Goal: Task Accomplishment & Management: Use online tool/utility

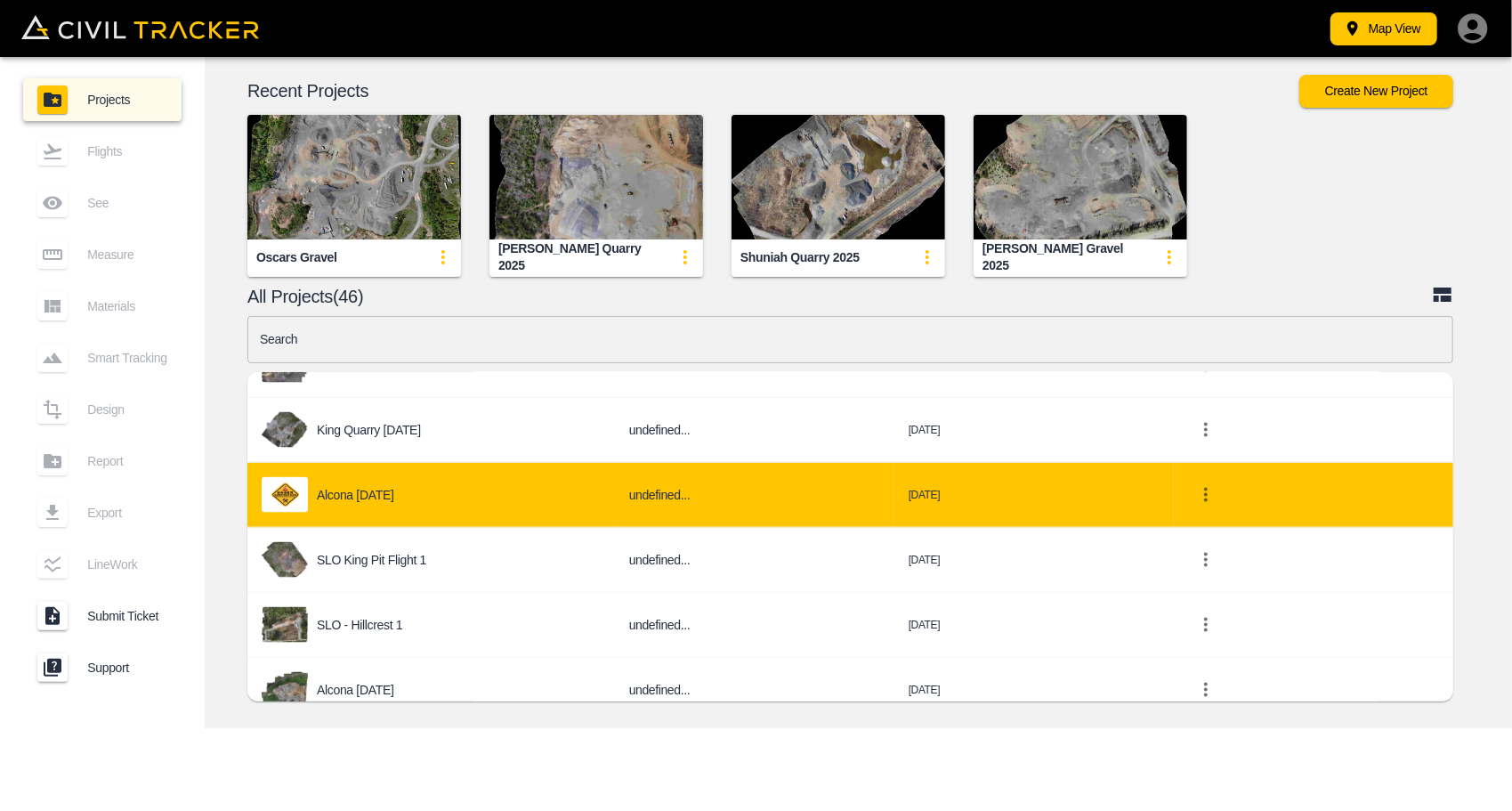
scroll to position [1869, 0]
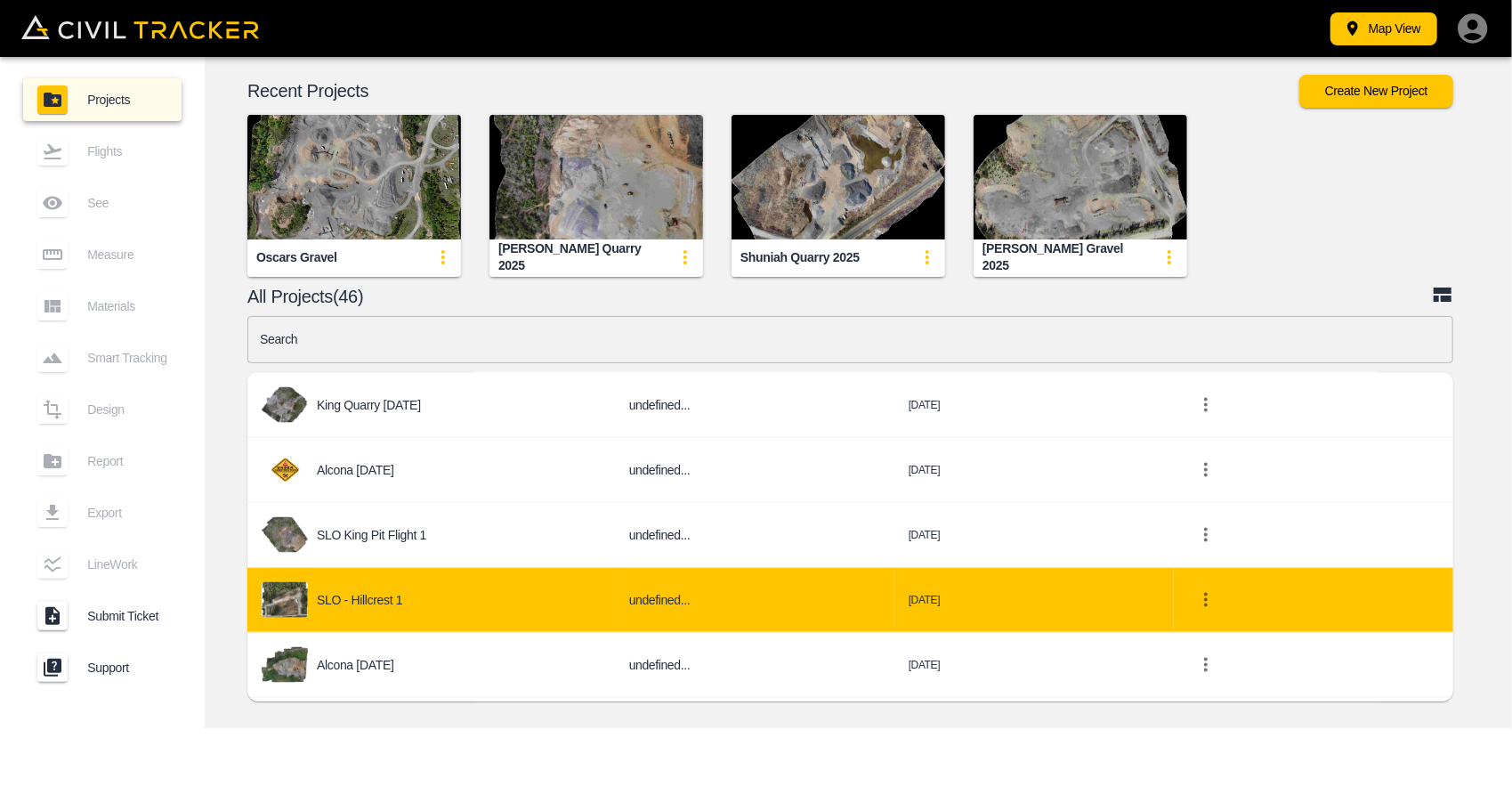
click at [455, 591] on div "SLO - Hillcrest 1" at bounding box center [431, 600] width 339 height 35
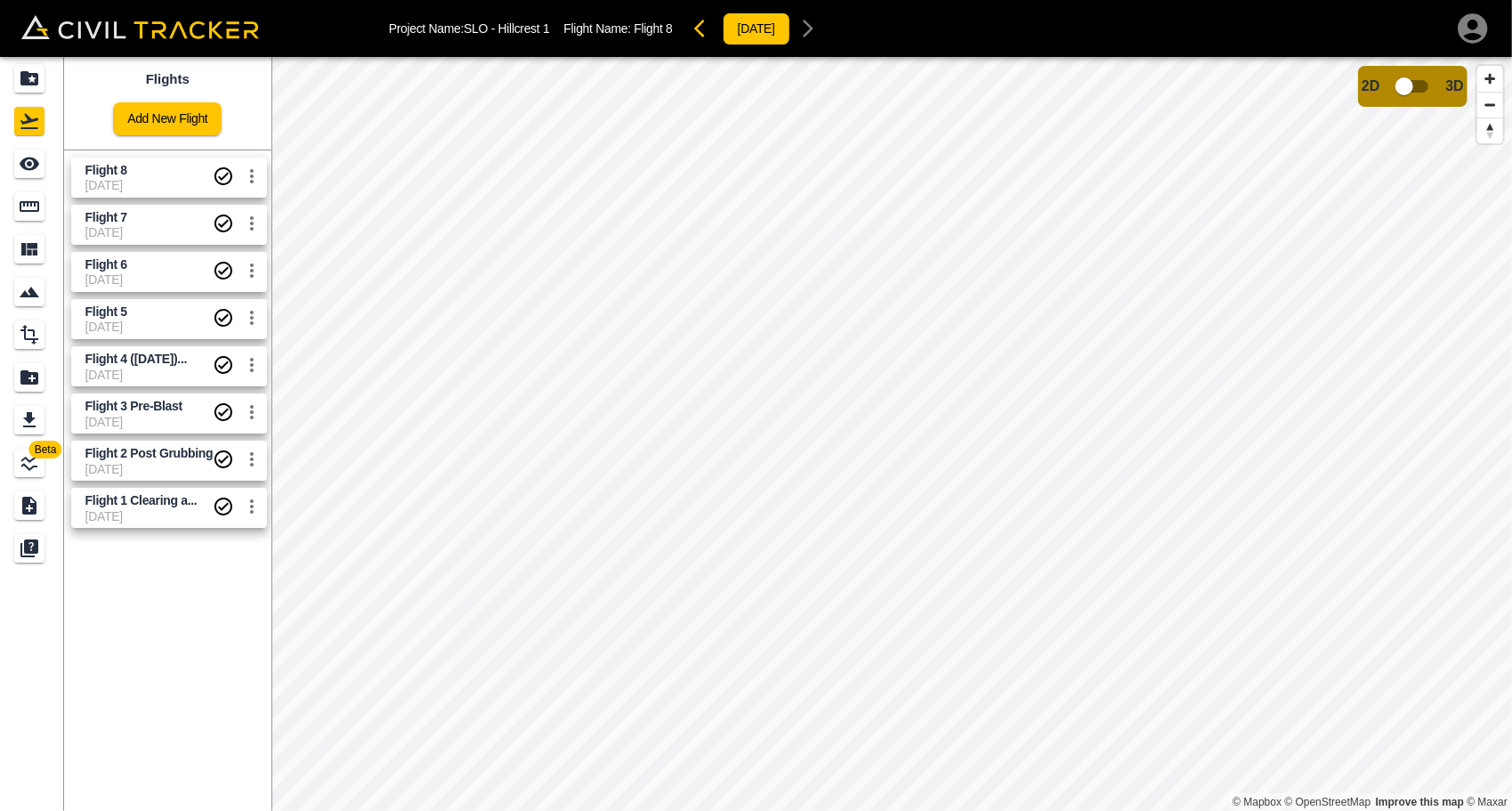
click at [127, 162] on span "Flight 8" at bounding box center [149, 170] width 128 height 17
click at [127, 169] on span "Flight 8" at bounding box center [149, 170] width 128 height 17
click at [30, 206] on icon "Measure" at bounding box center [30, 207] width 20 height 11
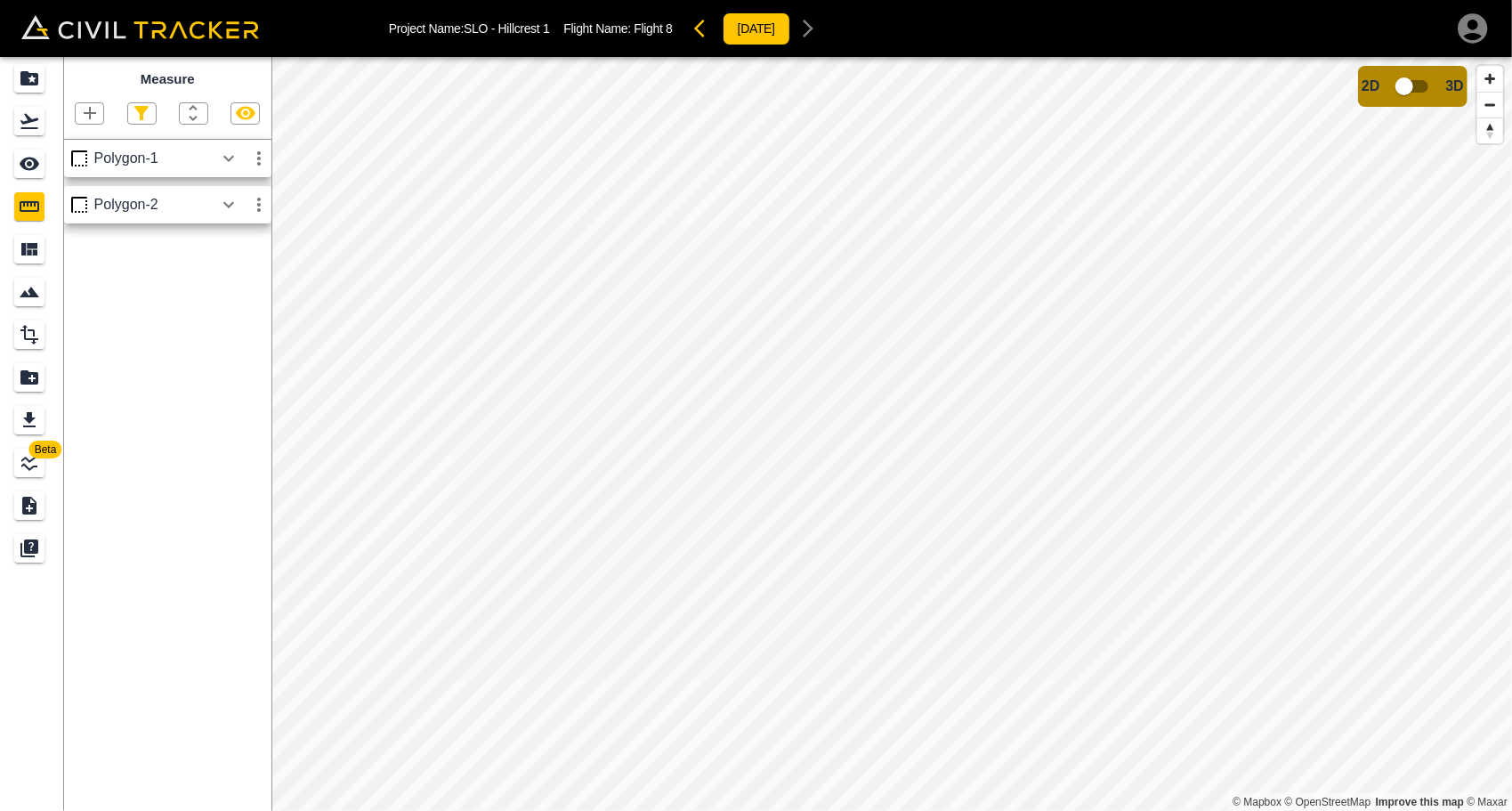
click at [99, 113] on icon "button" at bounding box center [90, 113] width 22 height 22
click at [84, 191] on p "Polygon" at bounding box center [85, 198] width 43 height 14
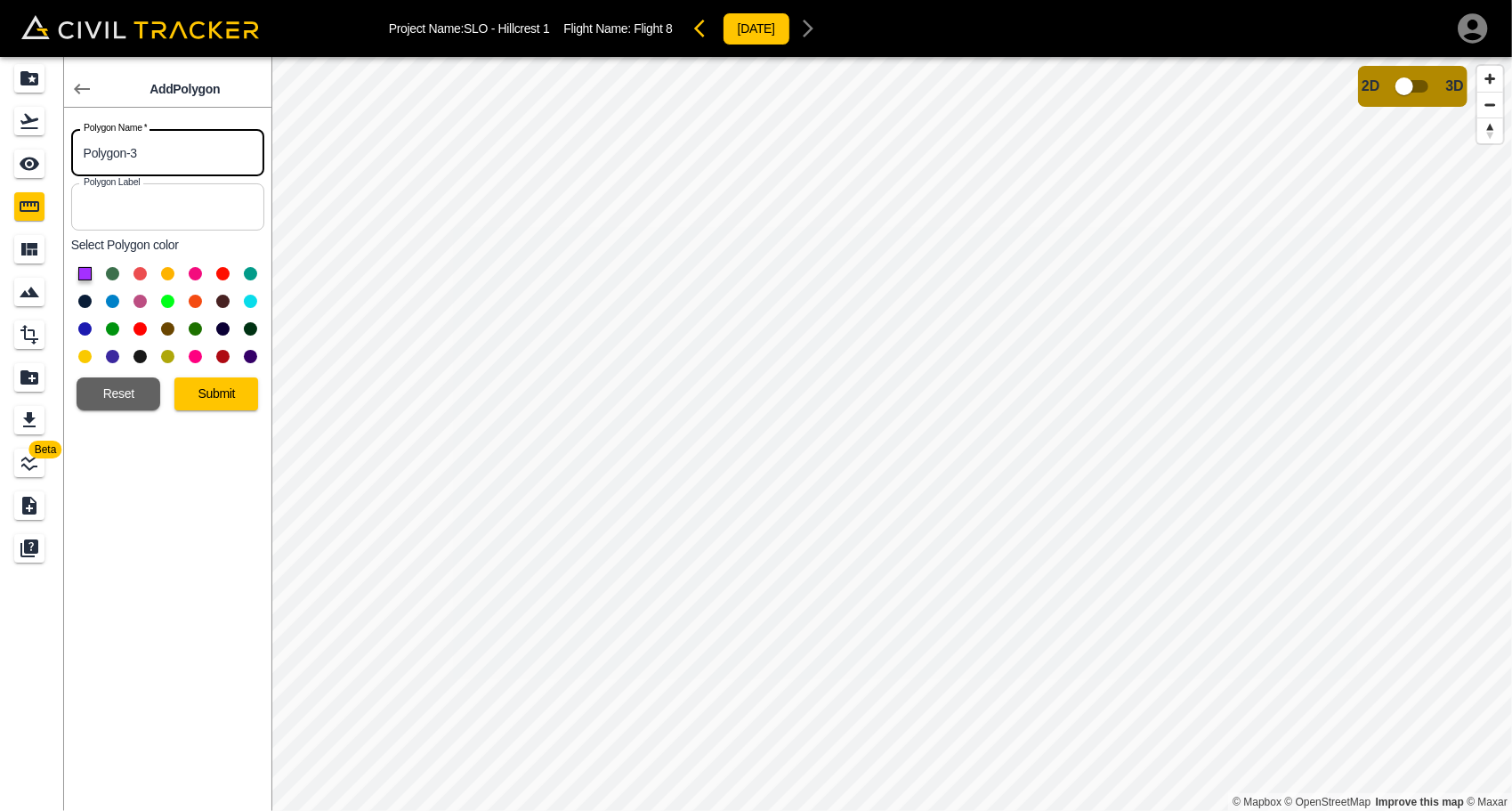
drag, startPoint x: 150, startPoint y: 155, endPoint x: 8, endPoint y: 154, distance: 142.0
click at [8, 154] on div "Beta Add Polygon Polygon Name   * Polygon-3 Polygon Name * Polygon Label Polygo…" at bounding box center [136, 434] width 272 height 754
type input "Sidewalk"
click at [137, 271] on button at bounding box center [140, 274] width 14 height 14
click at [83, 271] on button at bounding box center [84, 274] width 14 height 14
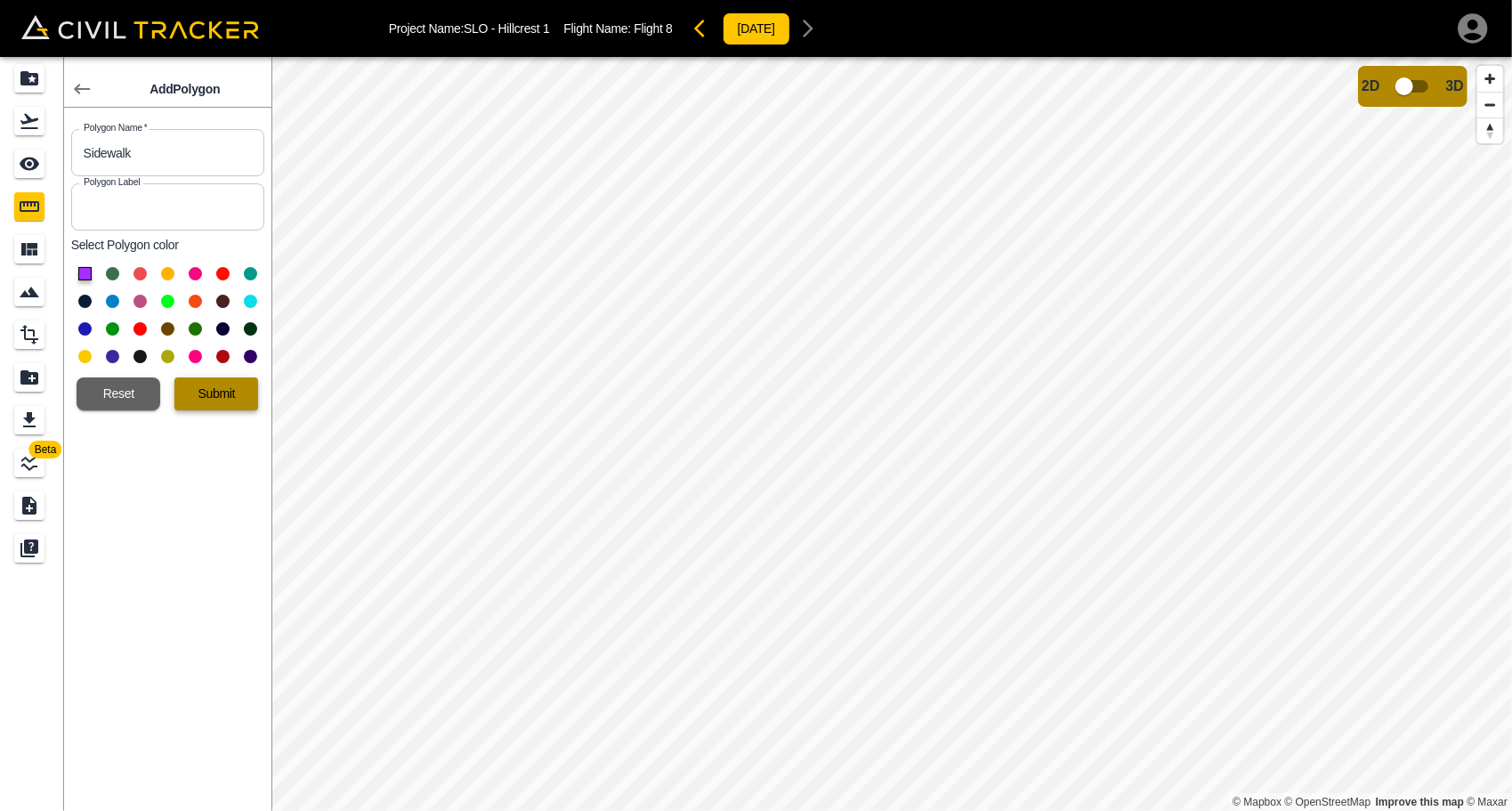
click at [214, 386] on button "Submit" at bounding box center [217, 394] width 83 height 33
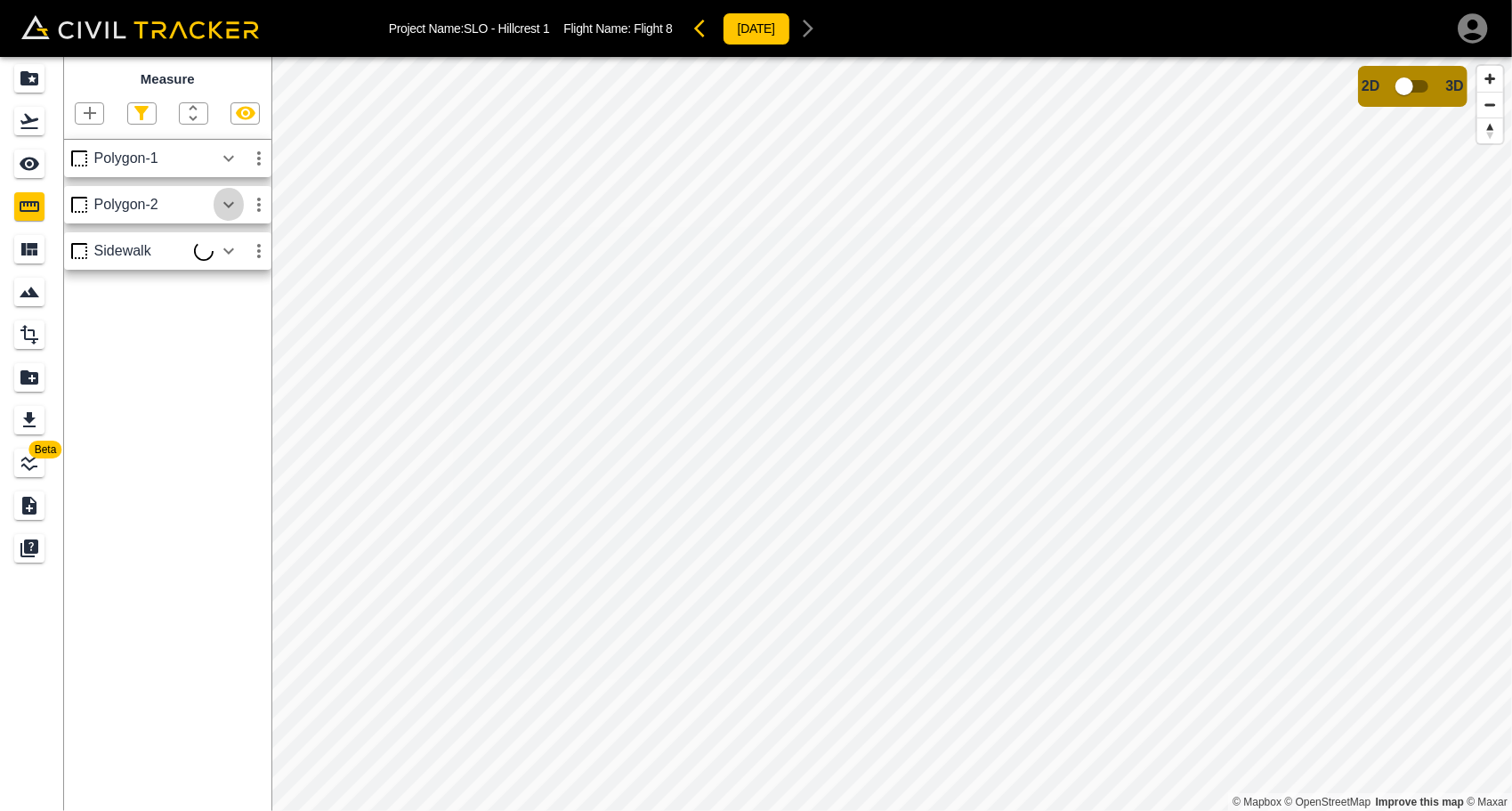
click at [228, 203] on icon "button" at bounding box center [229, 205] width 22 height 22
click at [258, 198] on icon "button" at bounding box center [259, 205] width 22 height 22
click at [244, 262] on li "Edit" at bounding box center [217, 272] width 114 height 28
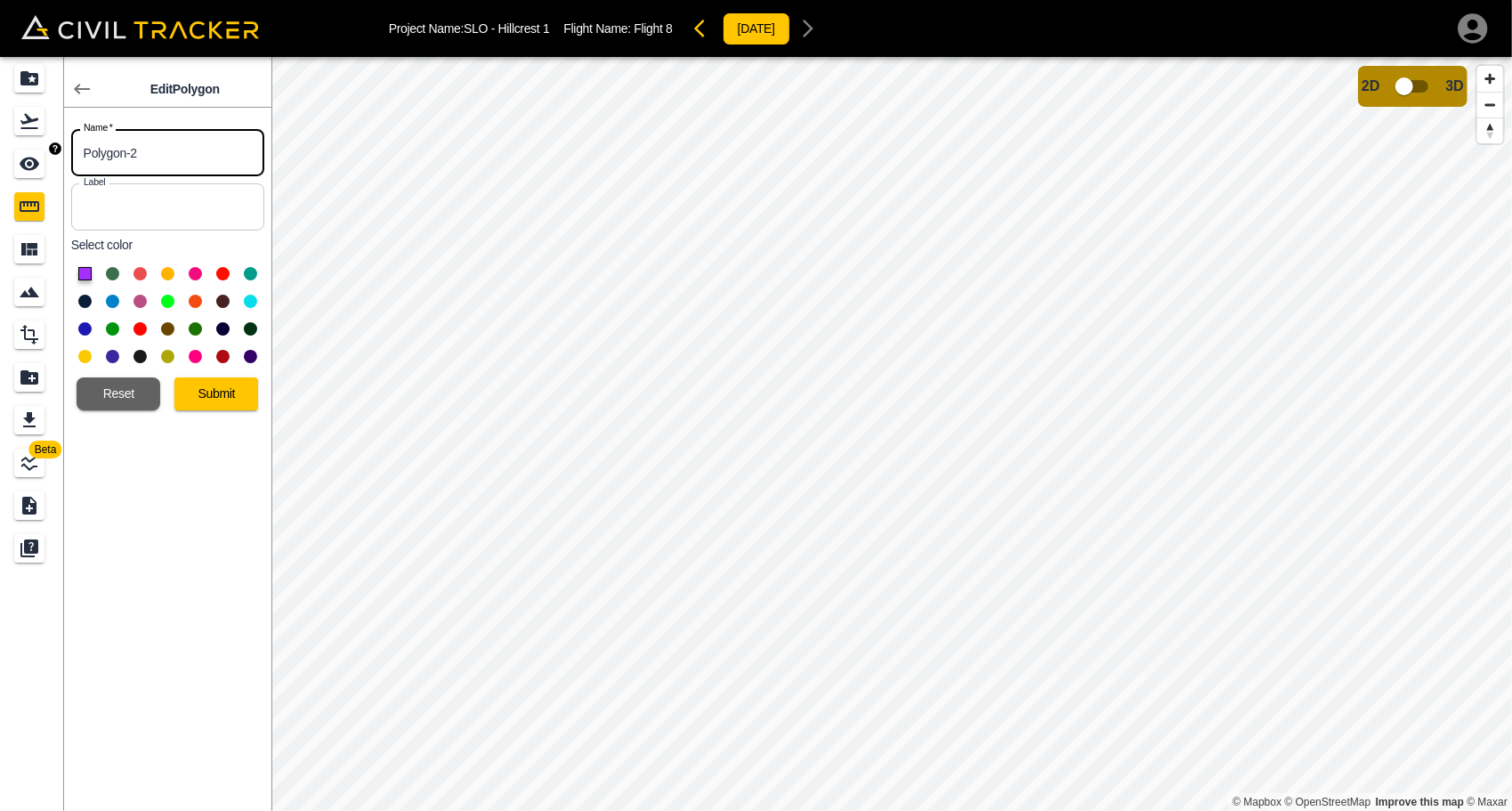
drag, startPoint x: 157, startPoint y: 148, endPoint x: 47, endPoint y: 148, distance: 110.0
click at [47, 148] on div "Beta Edit Polygon Name   * Polygon-2 Name * Label Label Select color Reset Subm…" at bounding box center [136, 434] width 272 height 754
type input "Sidewalk 2"
click at [205, 397] on button "Submit" at bounding box center [217, 394] width 83 height 33
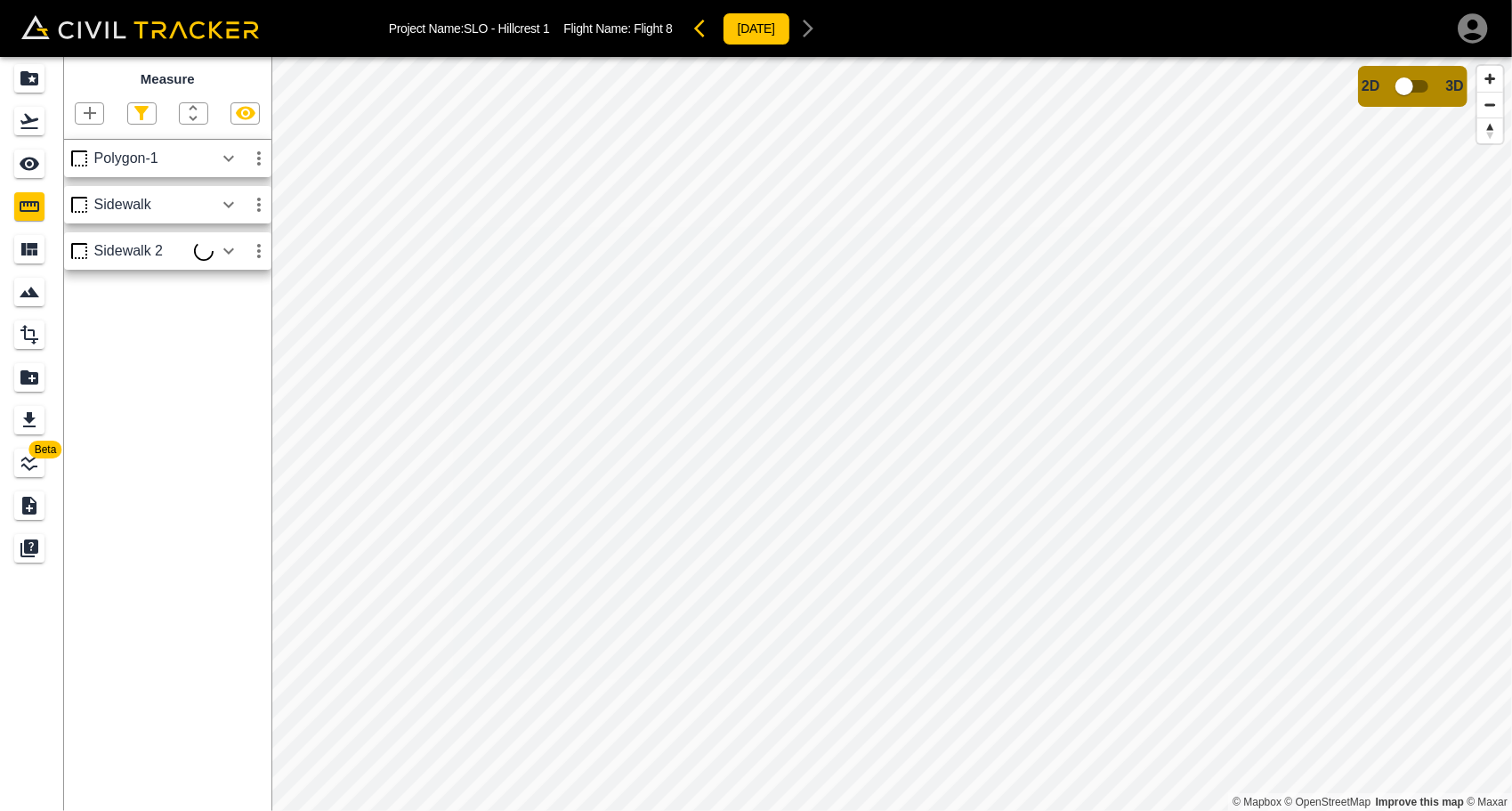
click at [256, 160] on icon "button" at bounding box center [259, 159] width 22 height 22
click at [233, 221] on h6 "Edit" at bounding box center [242, 227] width 35 height 11
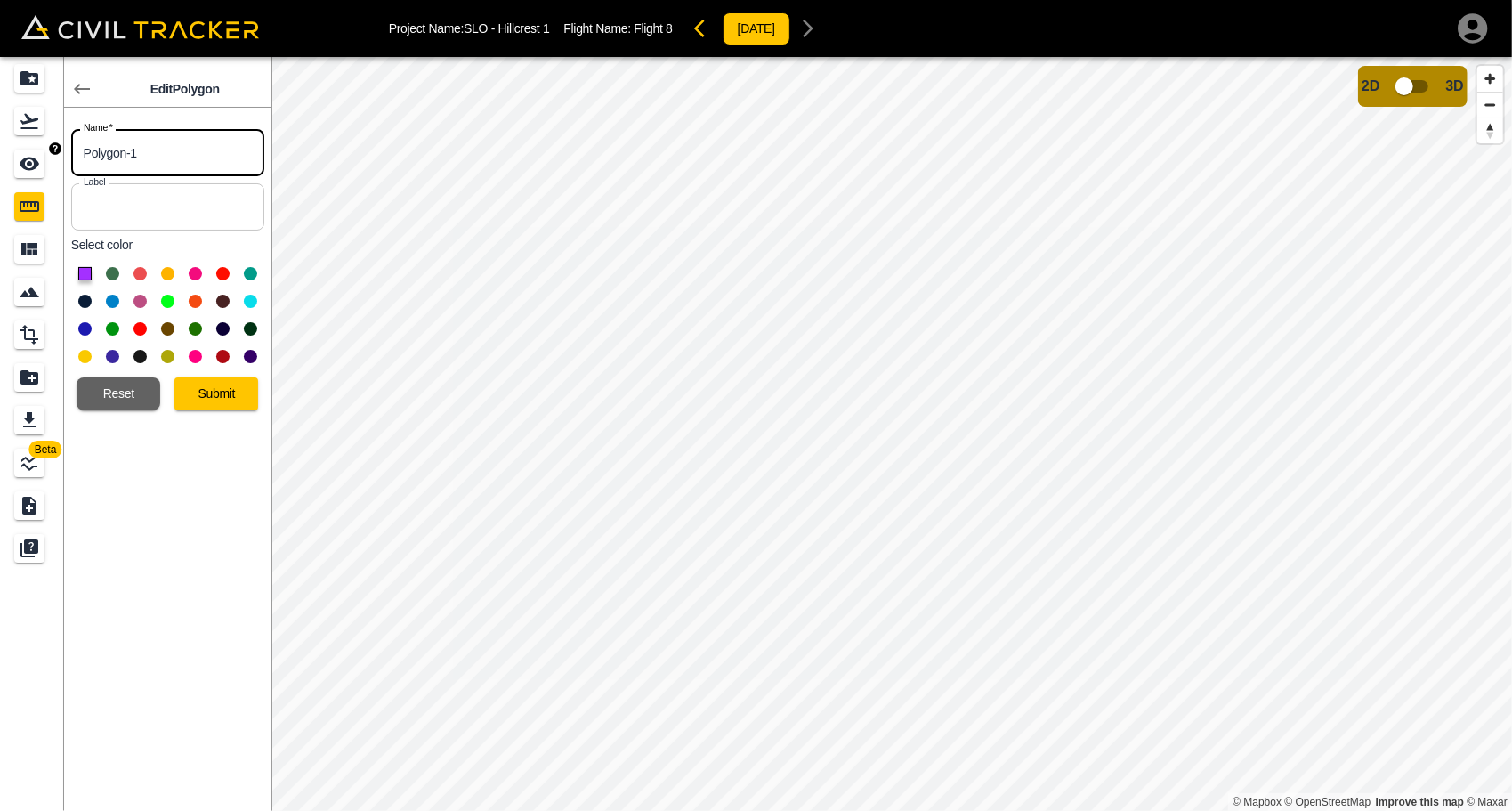
drag, startPoint x: 53, startPoint y: 162, endPoint x: -32, endPoint y: 162, distance: 85.0
click at [0, 162] on html "Project Name: SLO - Hillcrest 1 Flight Name: Flight 8 [DATE] Beta Edit Polygon …" at bounding box center [756, 405] width 1512 height 811
type input "Sidewalk 2"
click at [244, 400] on button "Submit" at bounding box center [217, 394] width 83 height 33
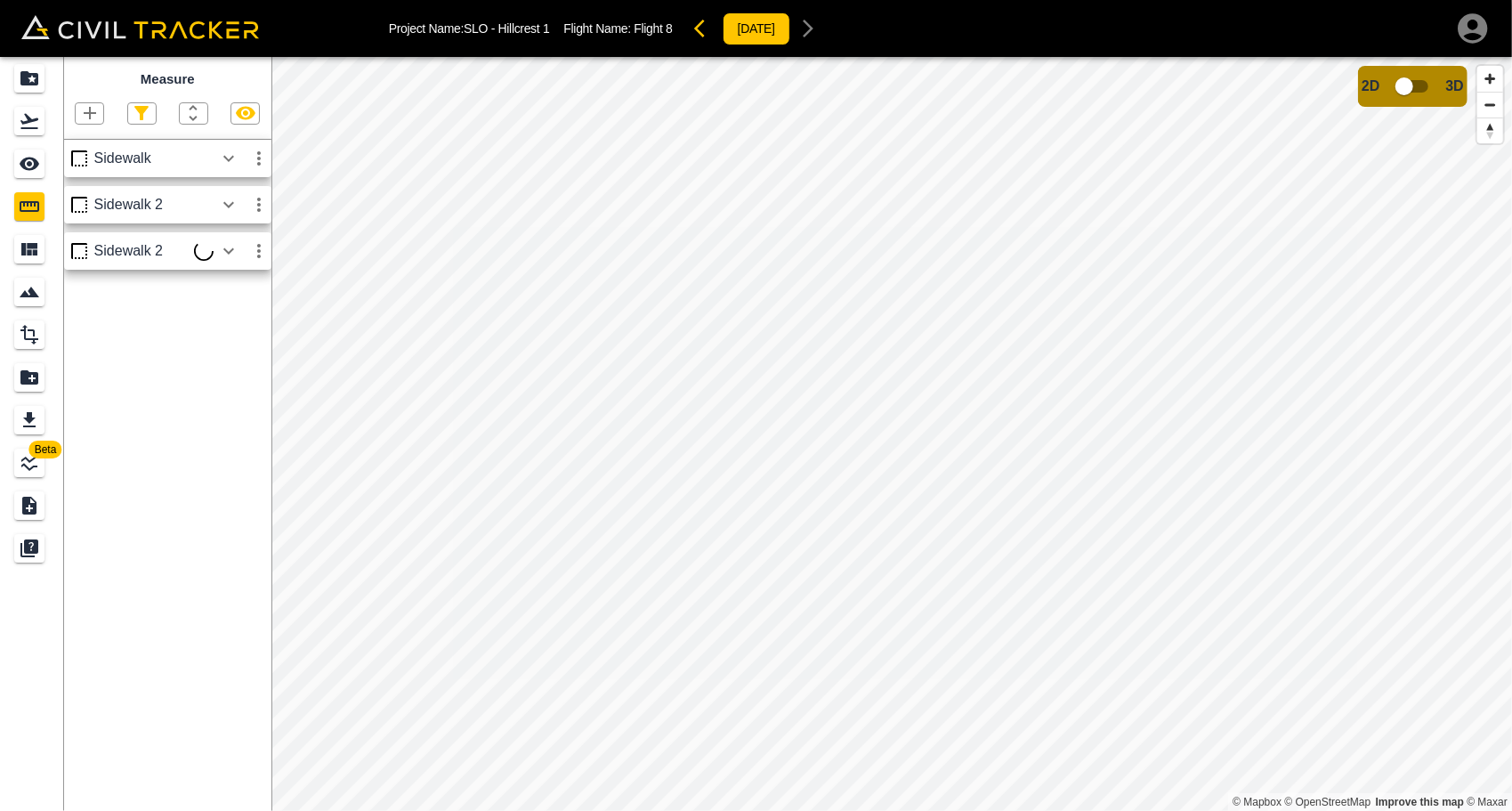
click at [149, 406] on div "Measure Sidewalk Sidewalk 2 Sidewalk 2" at bounding box center [168, 434] width 207 height 754
click at [226, 160] on icon "button" at bounding box center [229, 159] width 22 height 22
click at [235, 159] on icon "button" at bounding box center [229, 159] width 22 height 22
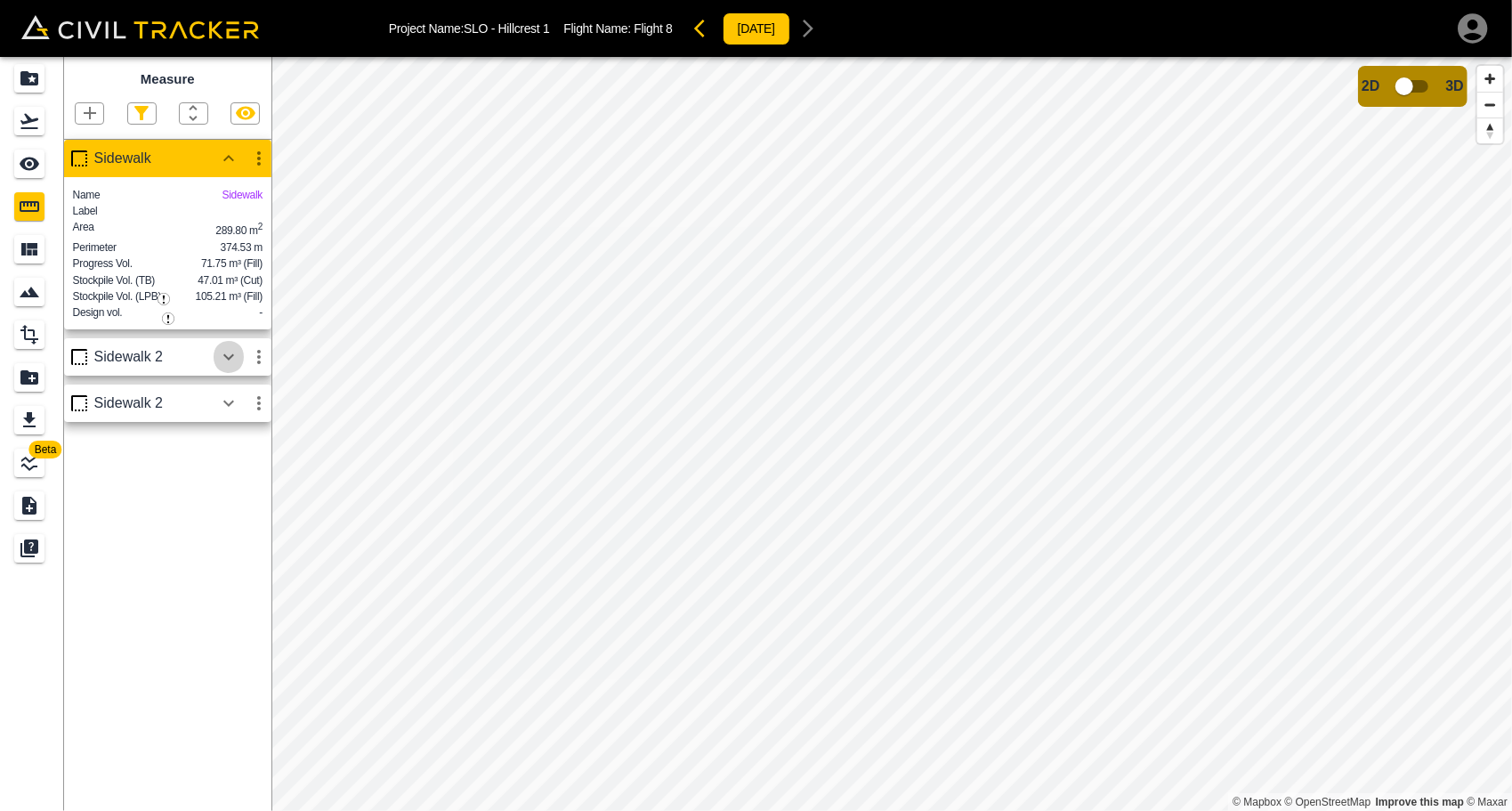
click at [231, 368] on icon "button" at bounding box center [229, 357] width 22 height 22
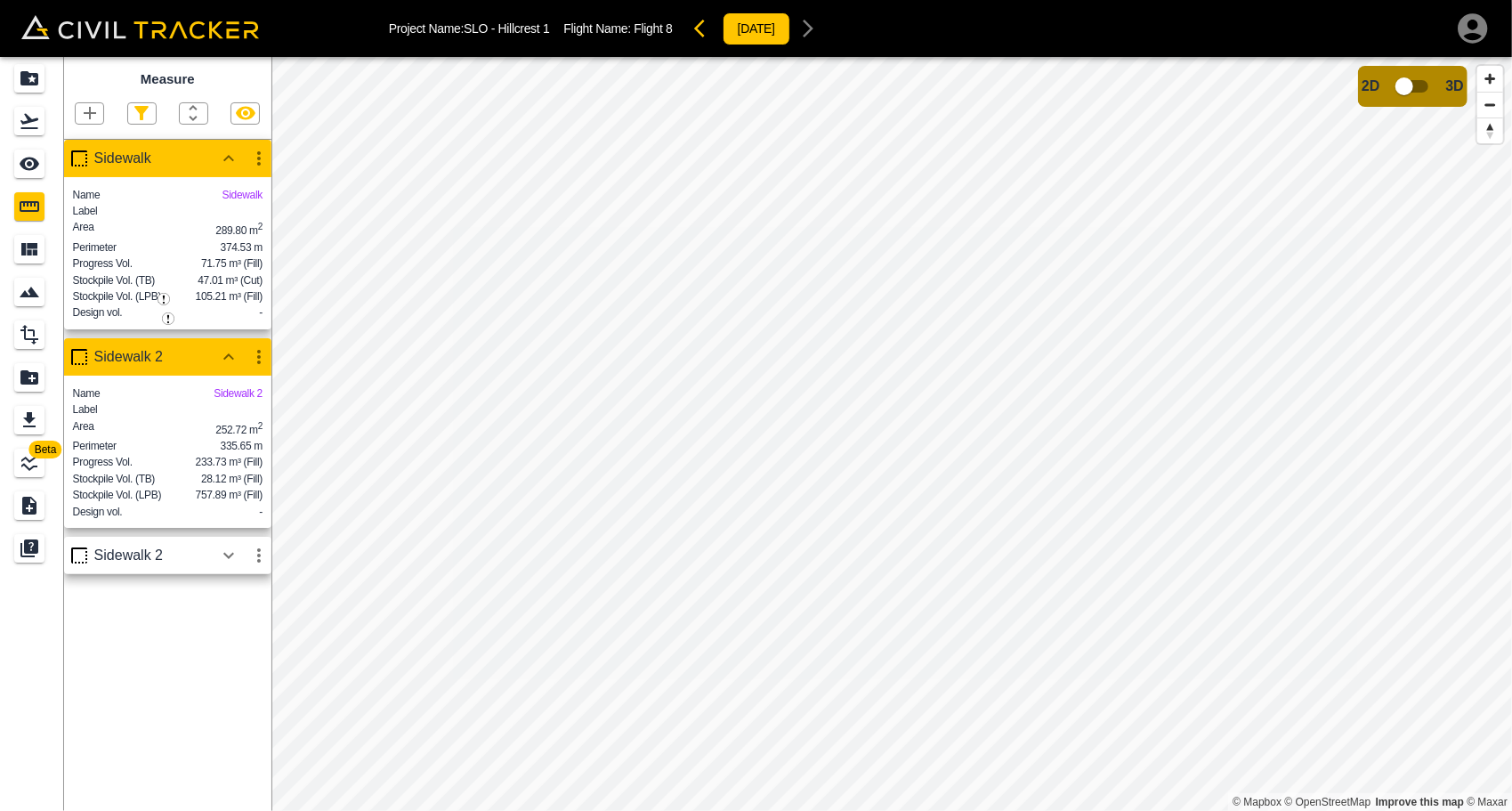
click at [233, 566] on icon "button" at bounding box center [229, 555] width 22 height 22
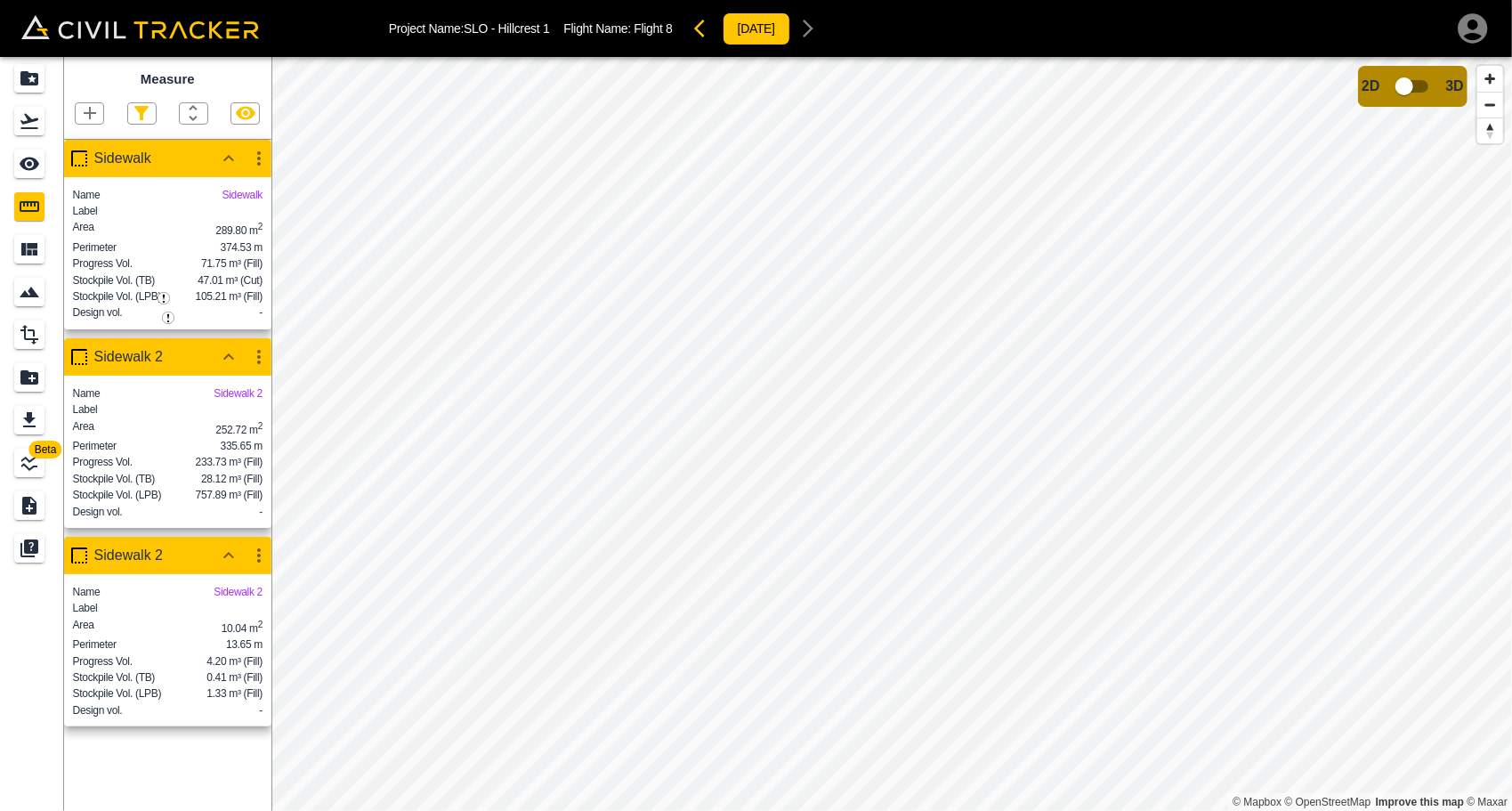
scroll to position [5, 0]
click at [92, 110] on icon "button" at bounding box center [90, 113] width 13 height 13
click at [54, 189] on icon "button" at bounding box center [46, 193] width 22 height 22
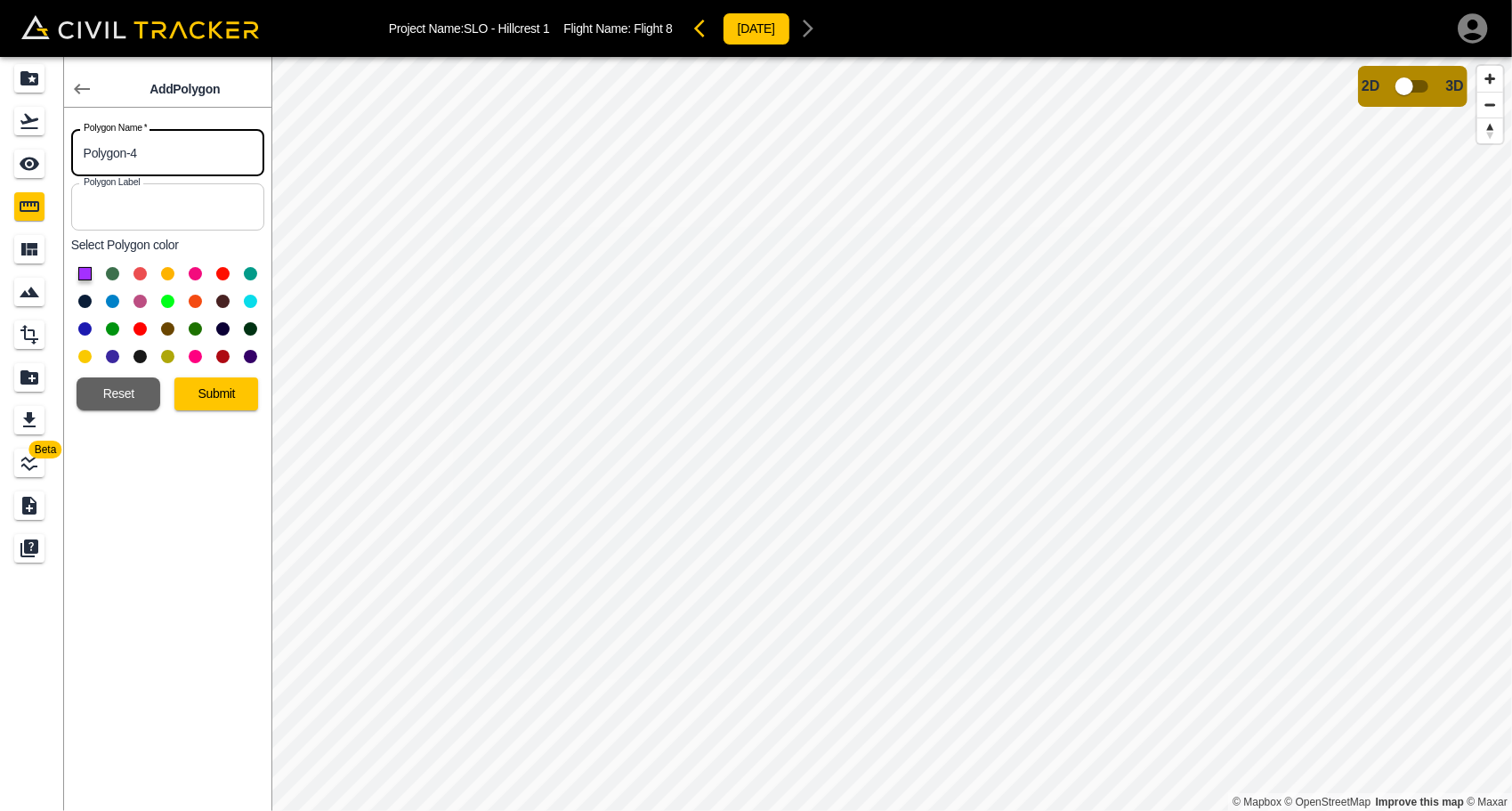
drag, startPoint x: 181, startPoint y: 163, endPoint x: -26, endPoint y: 150, distance: 207.4
click at [0, 150] on html "Project Name: SLO - Hillcrest 1 Flight Name: Flight 8 [DATE] Beta Add Polygon P…" at bounding box center [756, 405] width 1512 height 811
type input "Hillcrest Asphalt"
click at [137, 271] on button at bounding box center [140, 274] width 14 height 14
click at [224, 392] on button "Submit" at bounding box center [217, 394] width 83 height 33
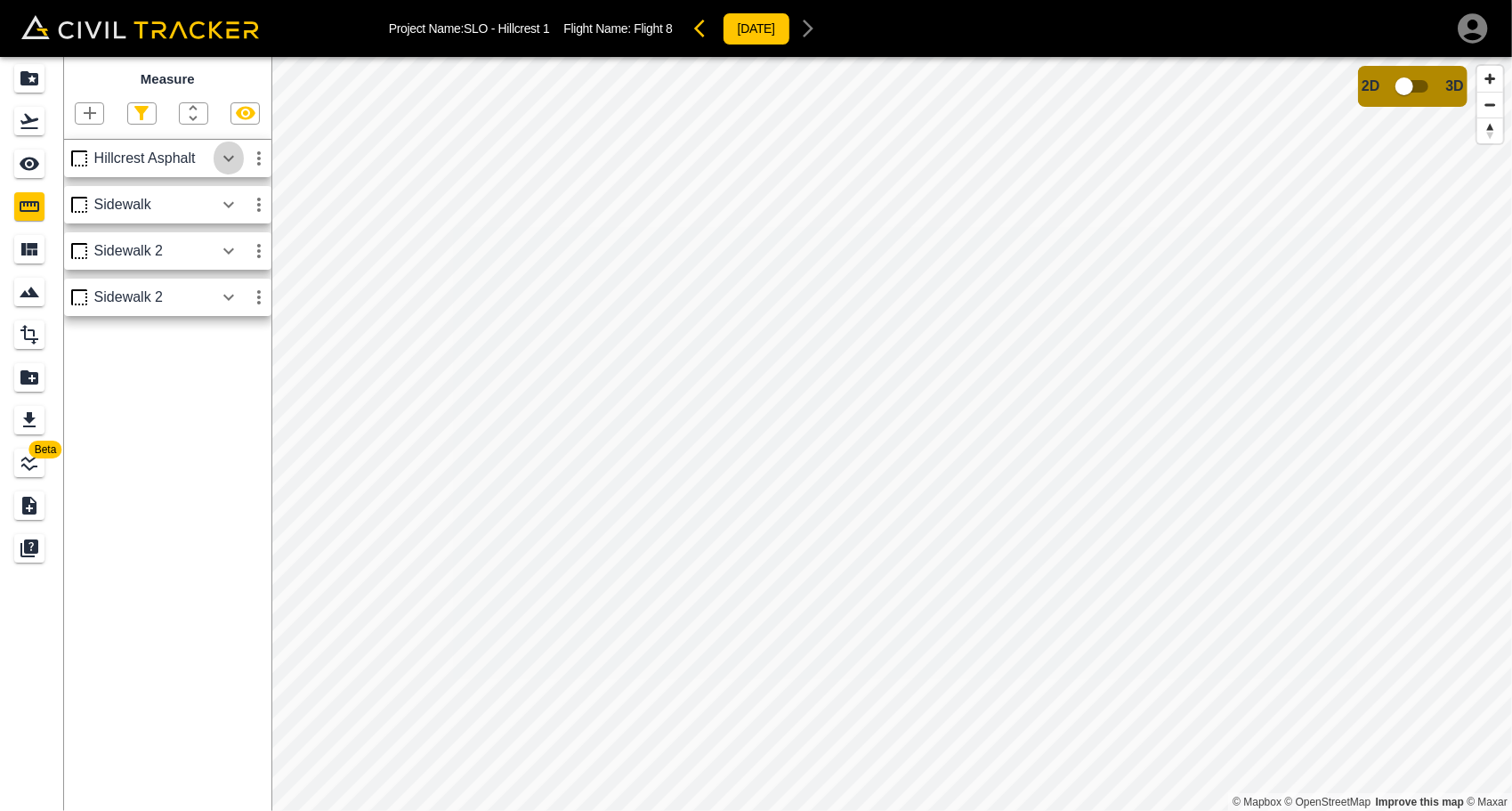
click at [226, 159] on icon "button" at bounding box center [229, 158] width 11 height 6
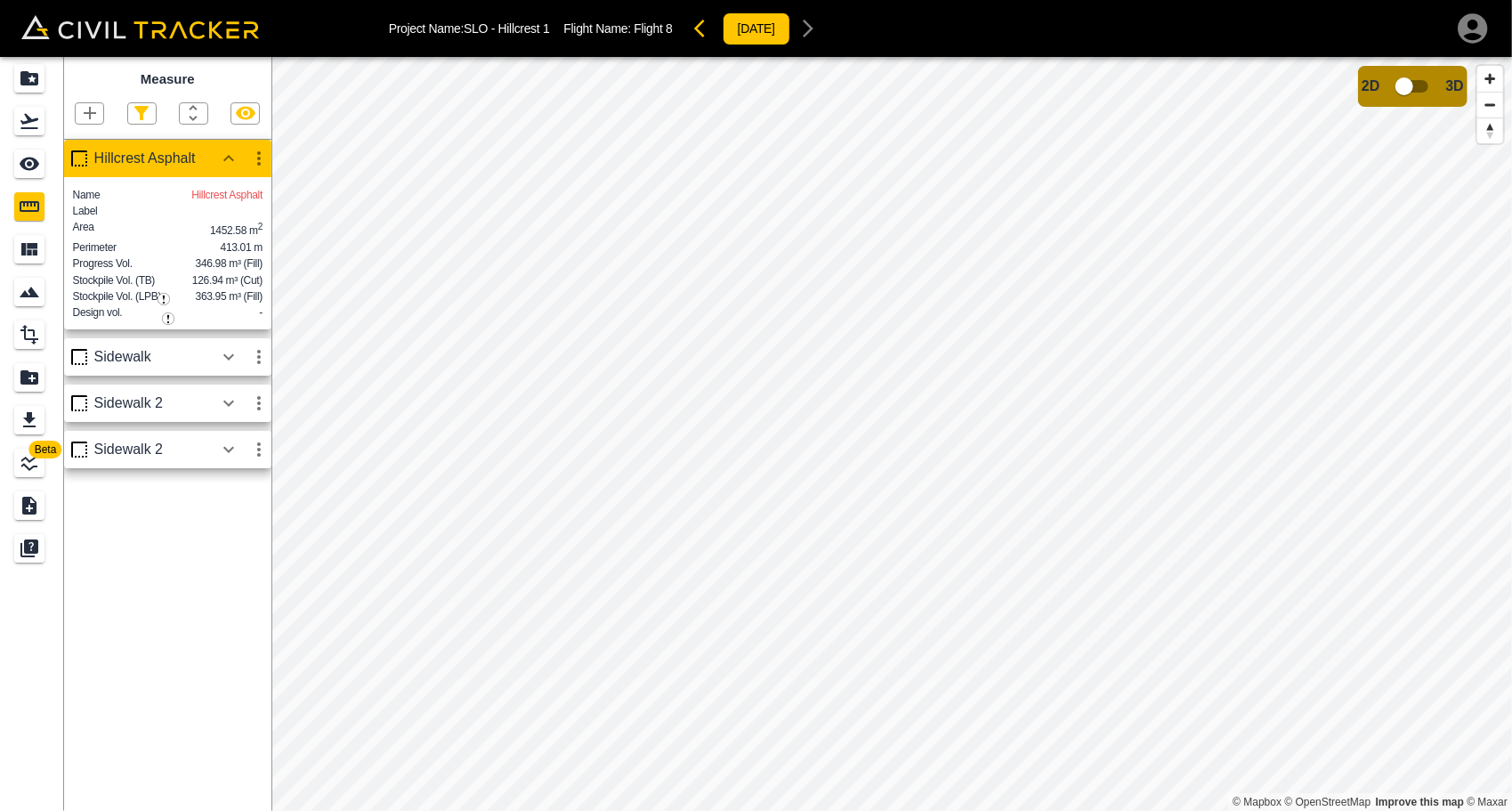
click at [93, 112] on icon "button" at bounding box center [90, 113] width 22 height 22
click at [90, 201] on p "Polygon" at bounding box center [85, 198] width 43 height 14
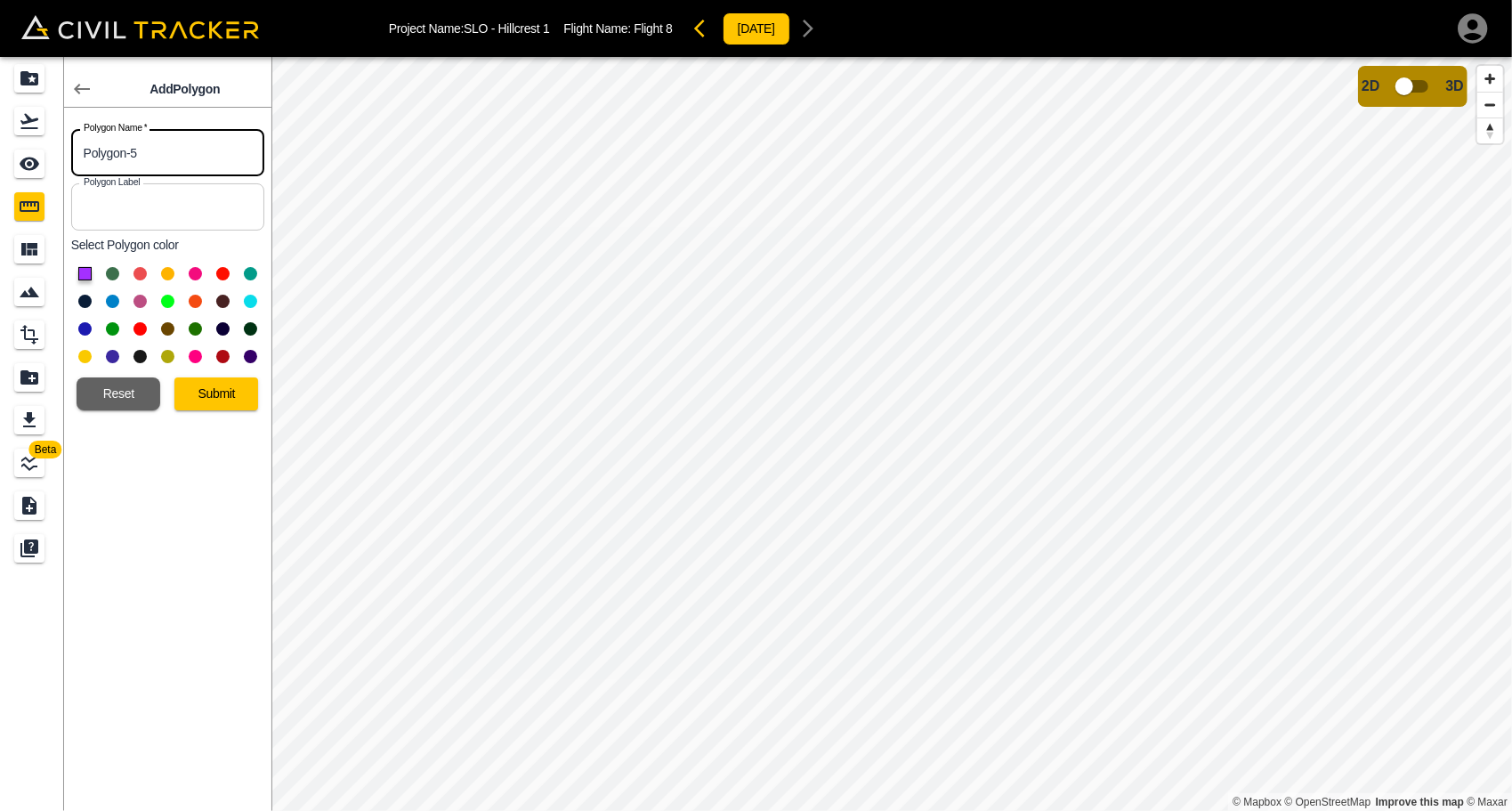
drag, startPoint x: 179, startPoint y: 154, endPoint x: 72, endPoint y: 153, distance: 107.0
click at [72, 153] on input "Polygon-5" at bounding box center [168, 152] width 193 height 47
type input "Asphalt Access Rd"
click at [139, 271] on button at bounding box center [140, 274] width 14 height 14
click at [234, 381] on button "Submit" at bounding box center [217, 394] width 83 height 33
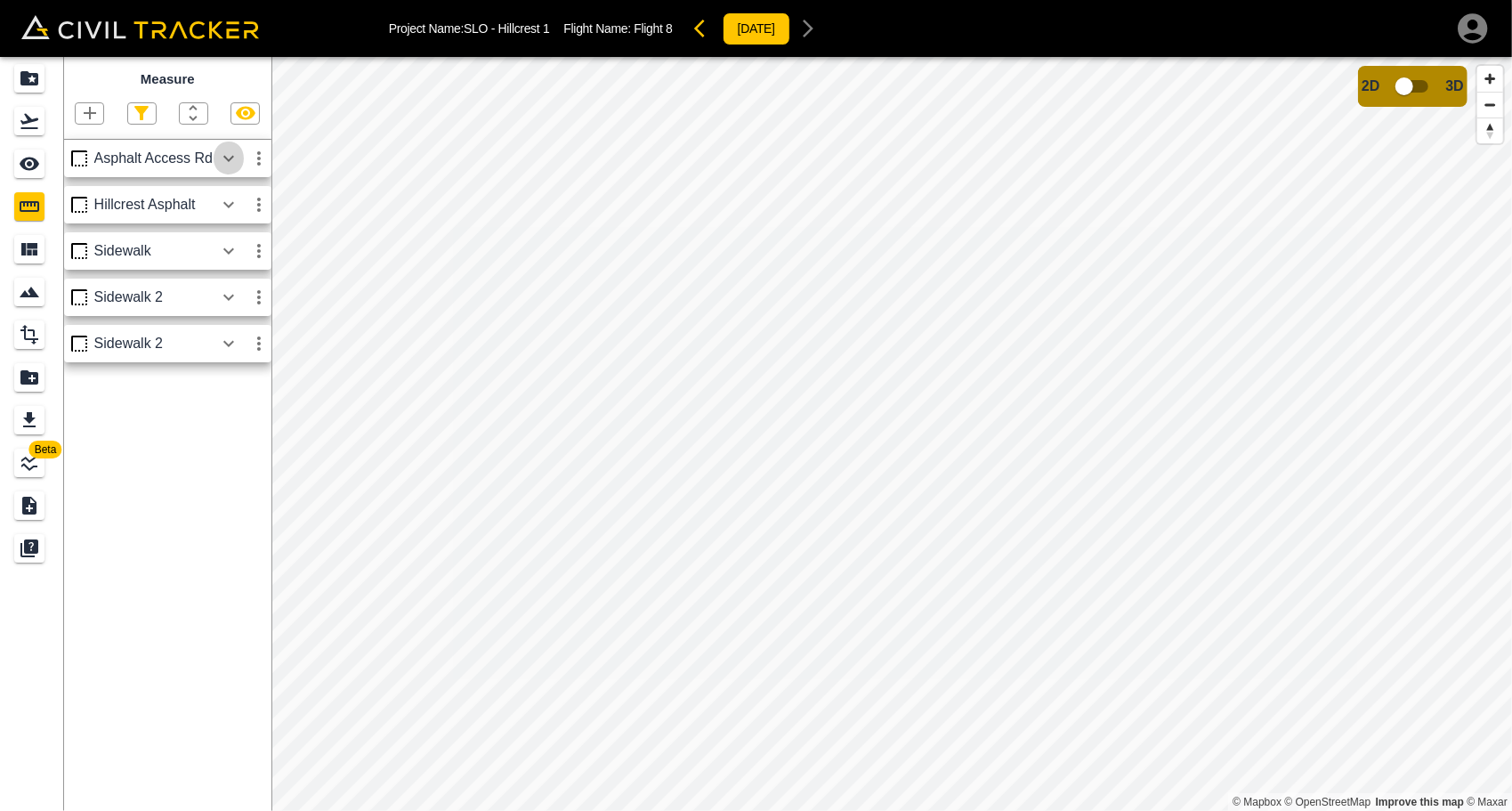
click at [236, 158] on icon "button" at bounding box center [229, 159] width 22 height 22
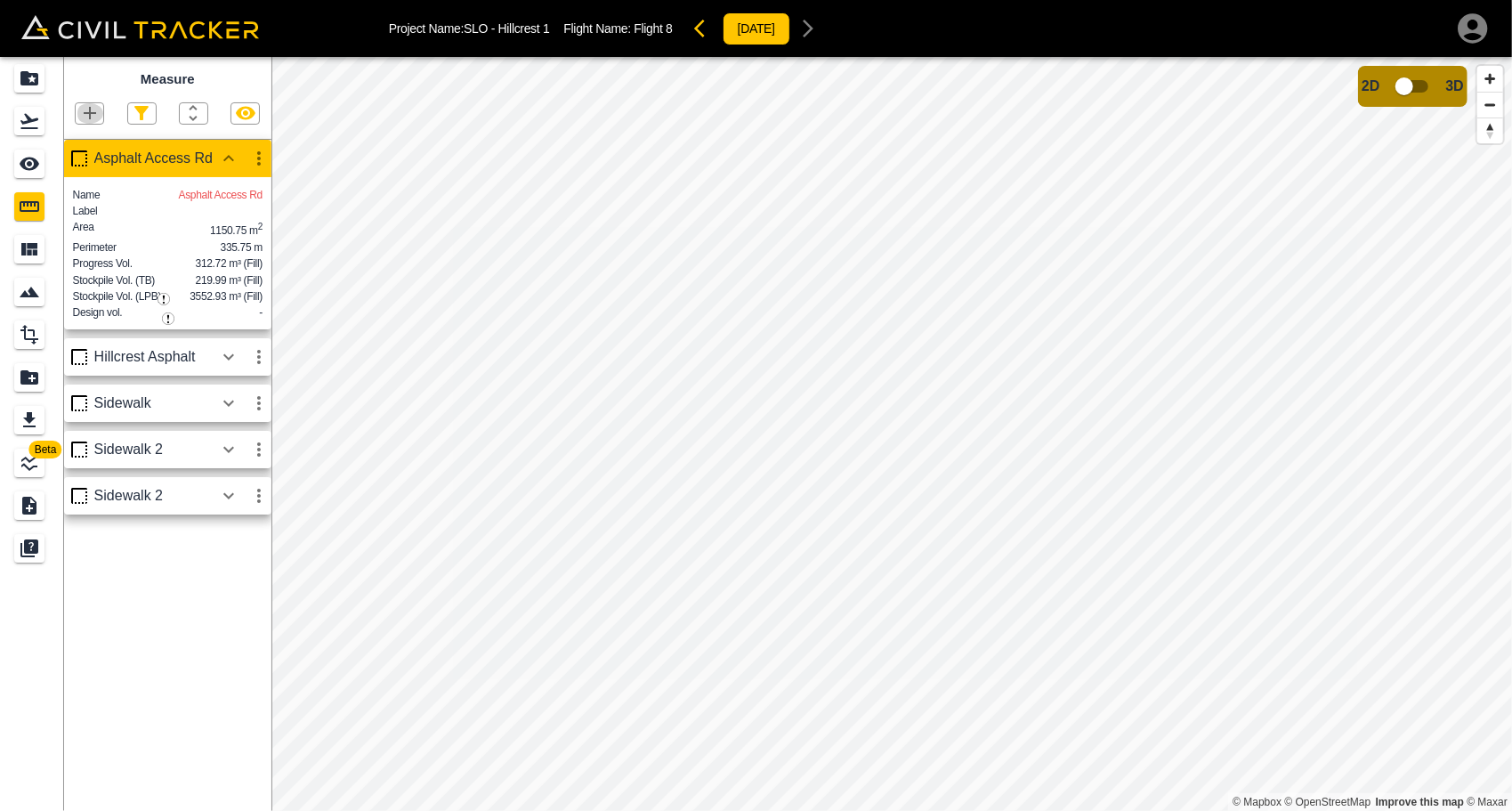
click at [92, 110] on icon "button" at bounding box center [90, 113] width 22 height 22
click at [91, 192] on p "Polygon" at bounding box center [85, 198] width 43 height 14
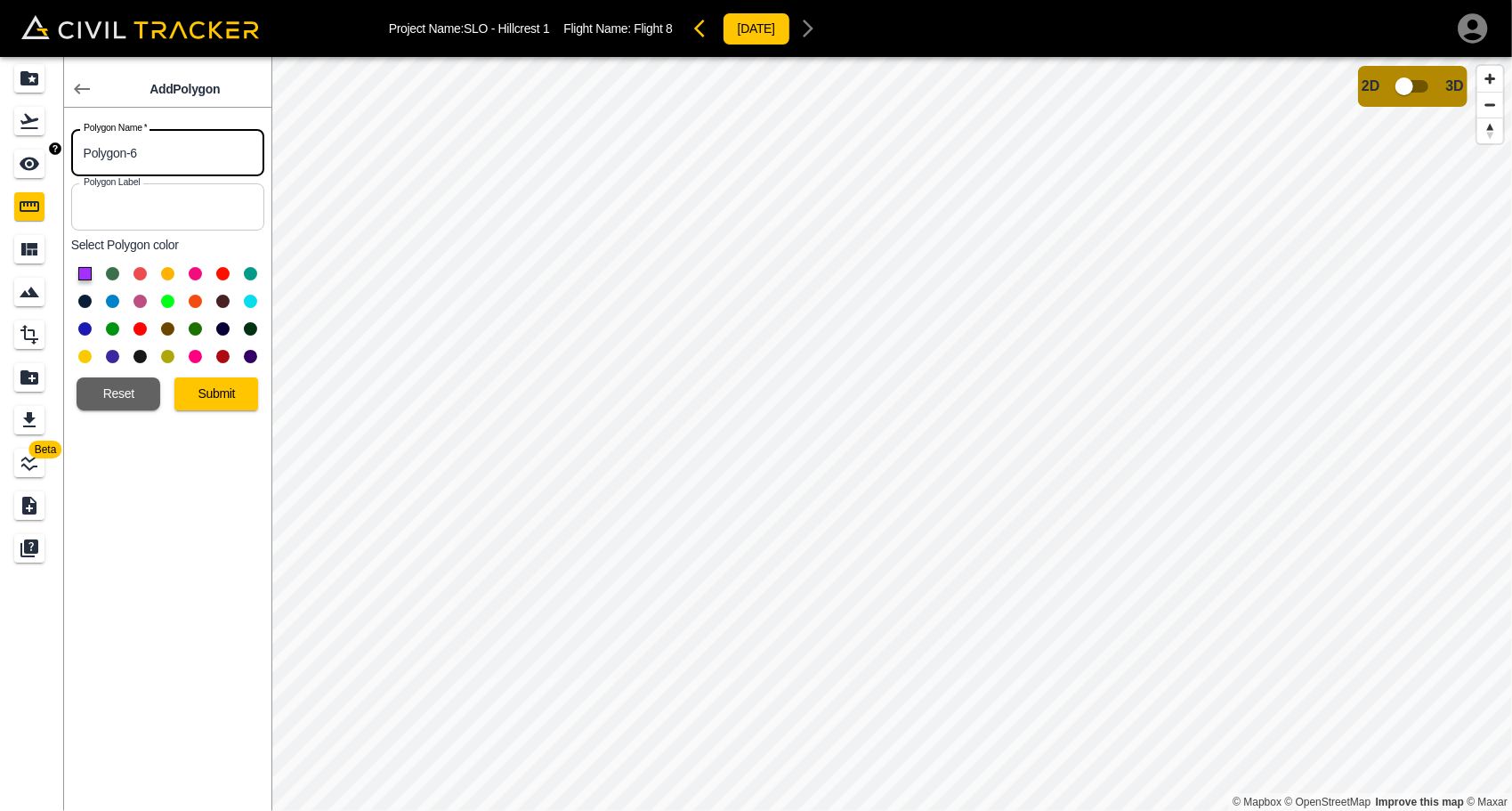
drag, startPoint x: 194, startPoint y: 149, endPoint x: 268, endPoint y: 187, distance: 83.2
click at [59, 144] on body "Project Name: SLO - Hillcrest 1 Flight Name: Flight 8 [DATE] Beta Add Polygon P…" at bounding box center [756, 405] width 1512 height 811
type input "[GEOGRAPHIC_DATA] Lot"
click at [135, 267] on button at bounding box center [140, 274] width 14 height 14
click at [221, 381] on button "Submit" at bounding box center [217, 394] width 83 height 33
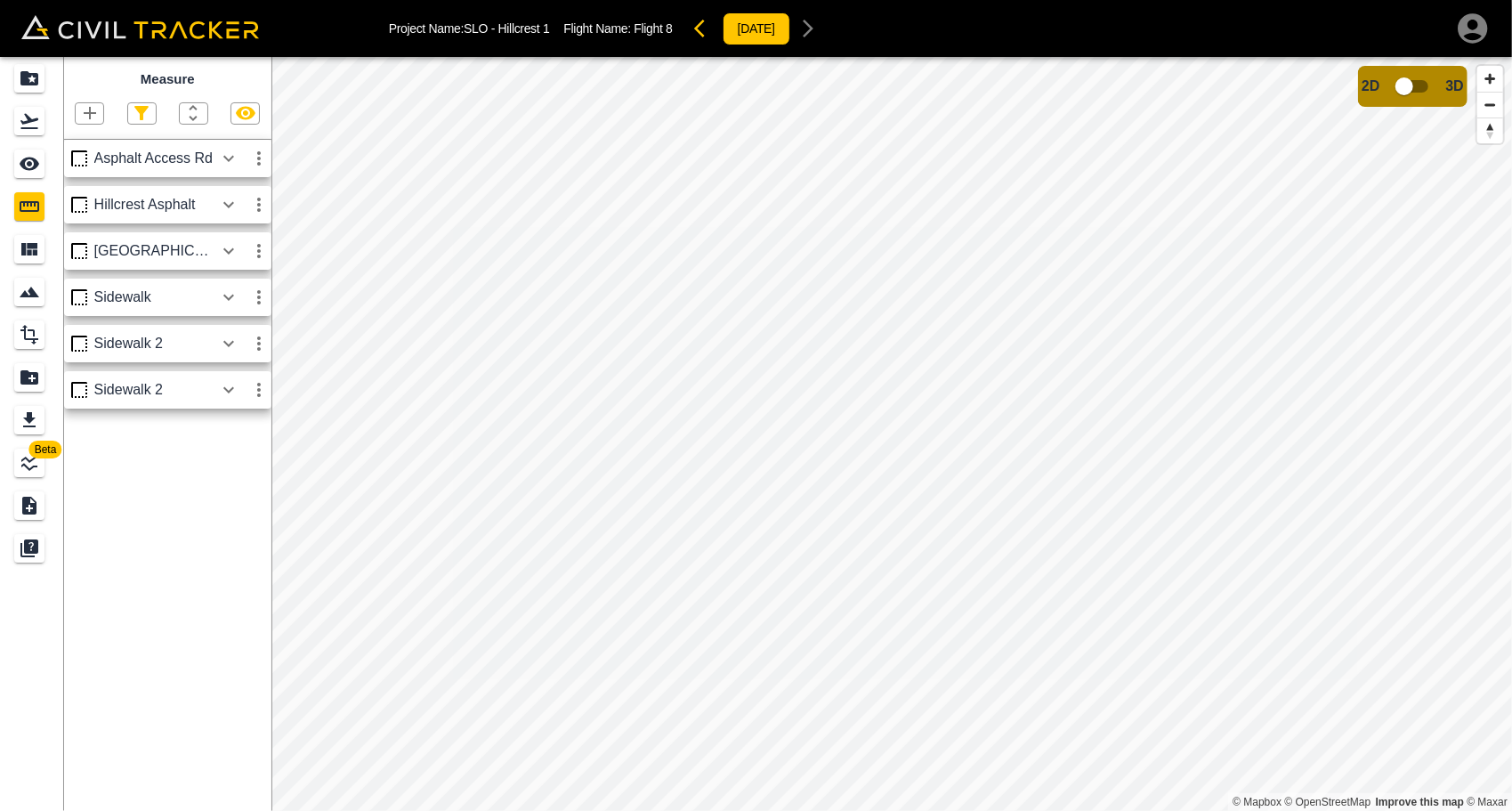
click at [226, 250] on icon "button" at bounding box center [229, 250] width 11 height 6
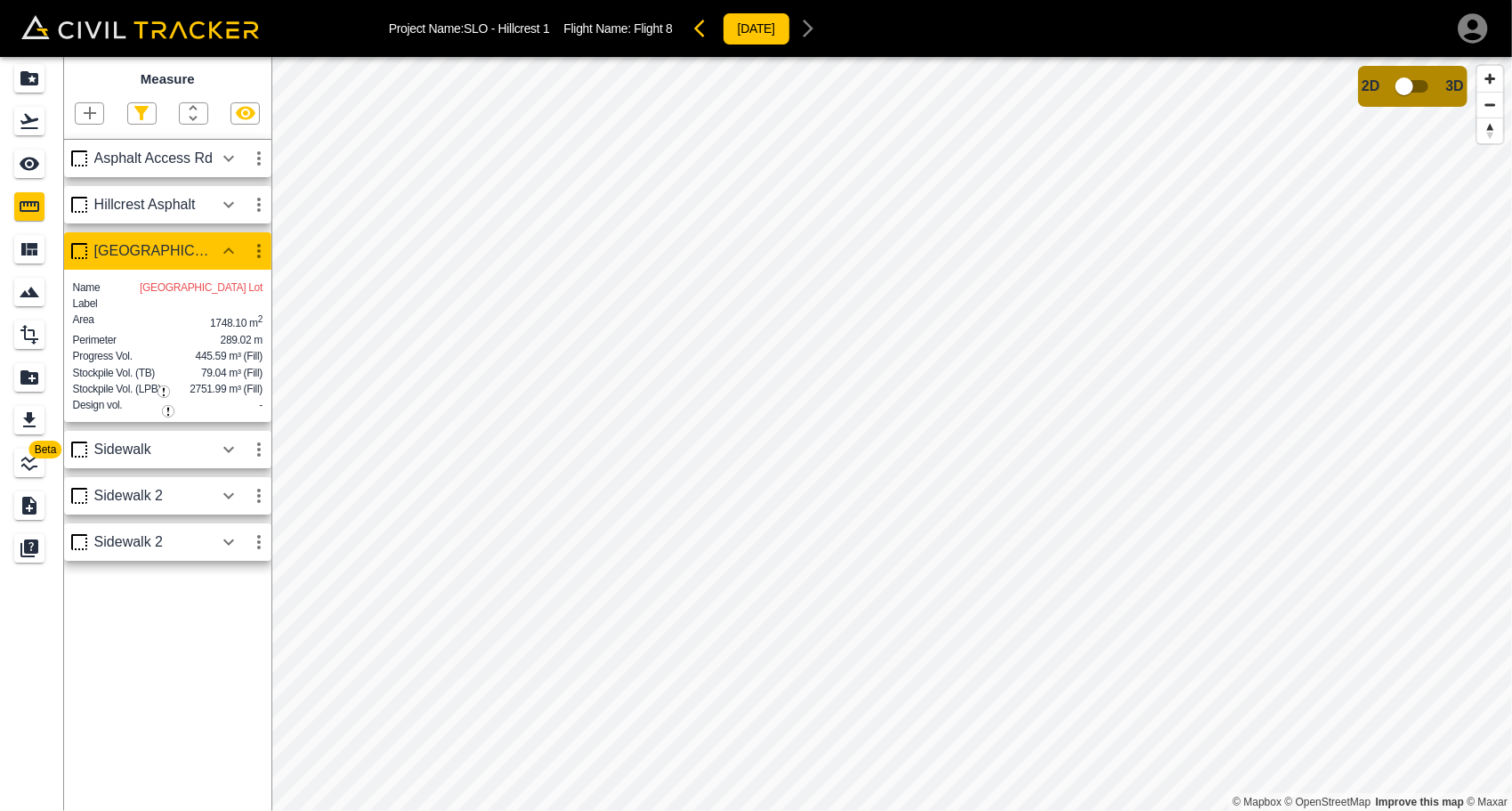
click at [80, 121] on icon "button" at bounding box center [90, 113] width 22 height 22
click at [83, 194] on p "Polygon" at bounding box center [85, 198] width 43 height 14
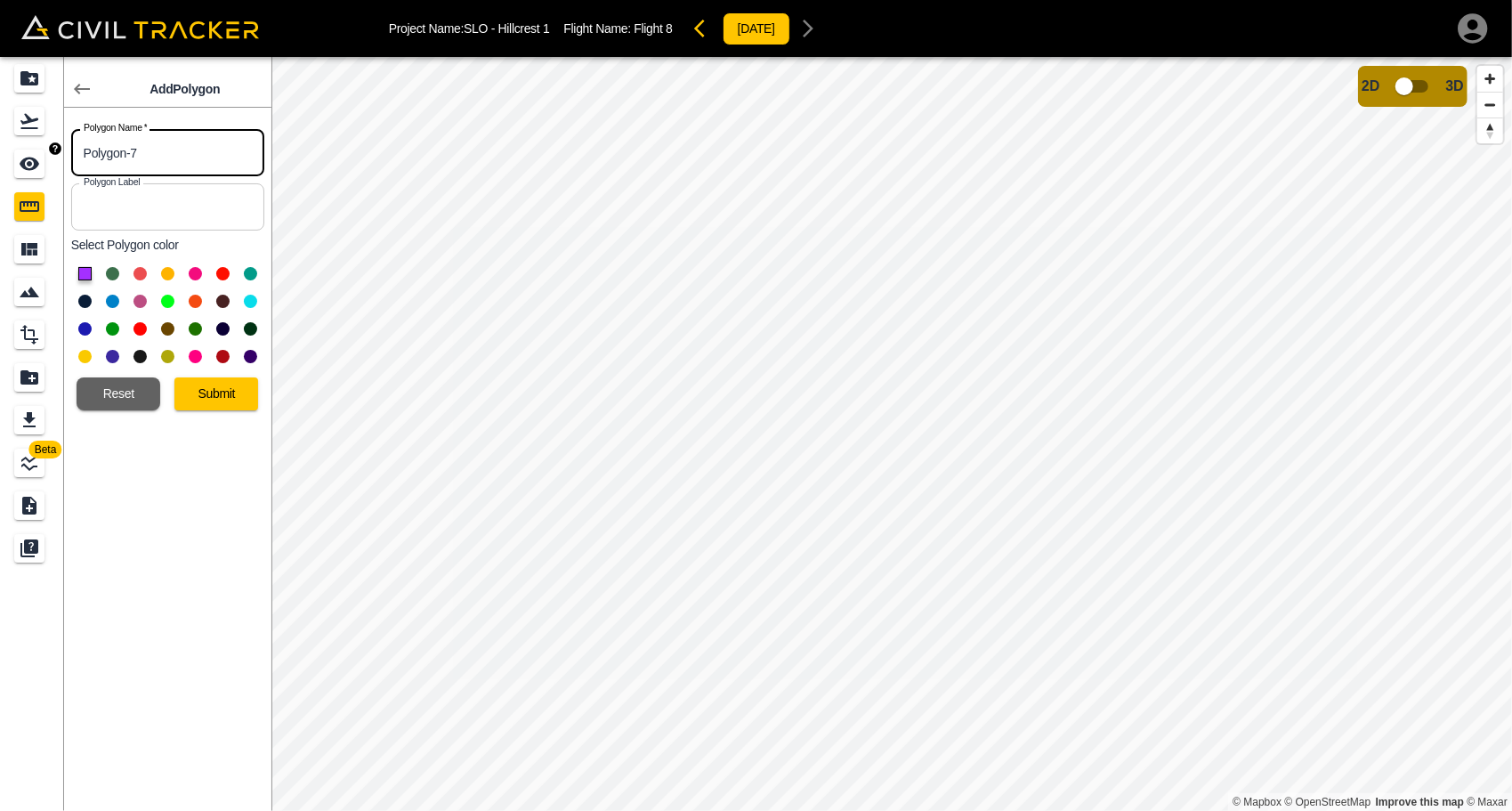
drag, startPoint x: 63, startPoint y: 153, endPoint x: 191, endPoint y: 159, distance: 128.1
click at [50, 155] on div "Beta Add Polygon Polygon Name   * Polygon-7 Polygon Name * Polygon Label Polygo…" at bounding box center [136, 434] width 272 height 754
type input "Upper Parking Lot"
click at [140, 273] on button at bounding box center [140, 274] width 14 height 14
click at [221, 388] on button "Submit" at bounding box center [217, 394] width 83 height 33
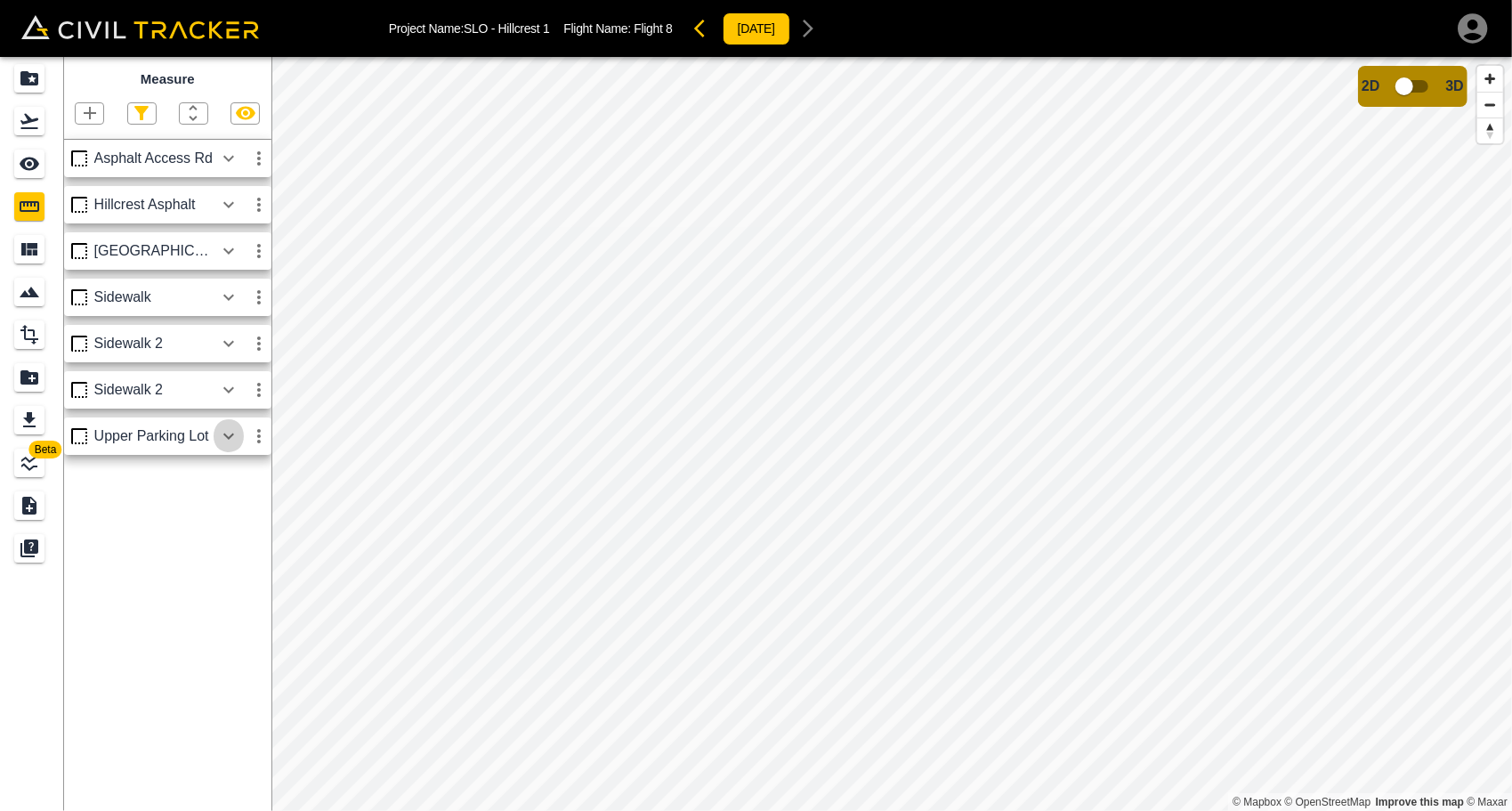
click at [225, 434] on icon "button" at bounding box center [229, 435] width 11 height 6
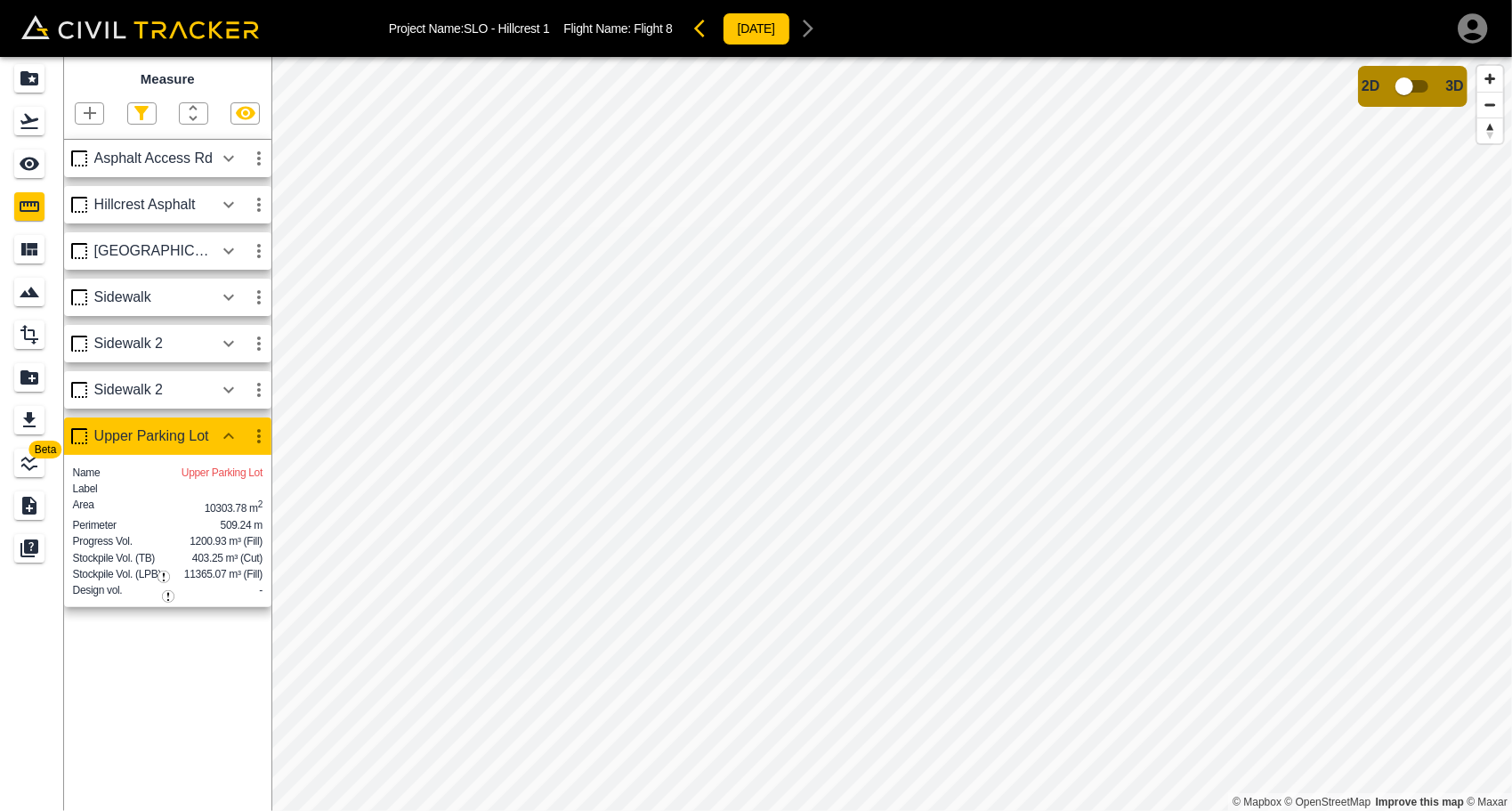
click at [94, 110] on icon "button" at bounding box center [90, 113] width 22 height 22
click at [87, 162] on div "Polyline" at bounding box center [66, 171] width 76 height 35
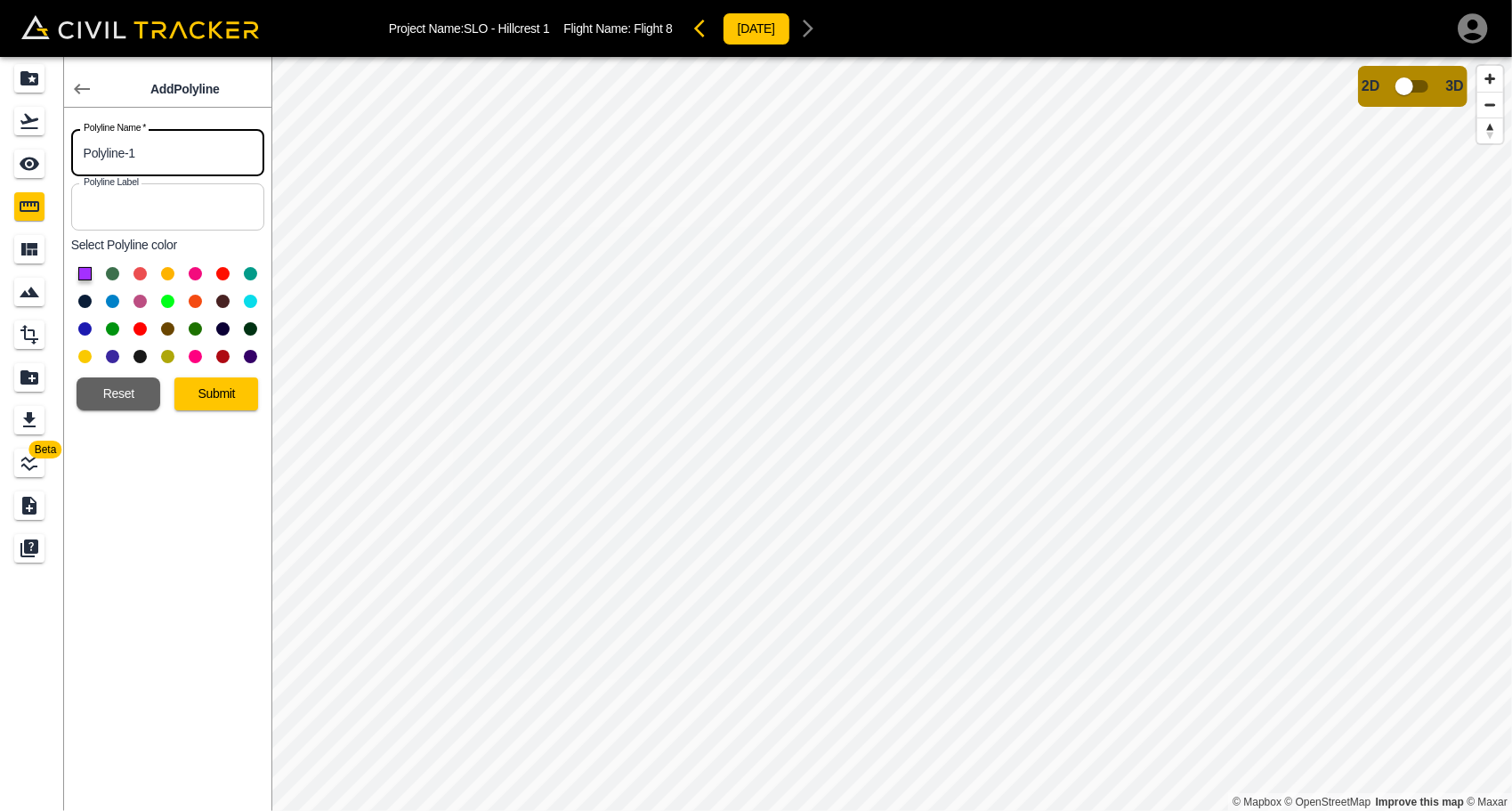
drag, startPoint x: 183, startPoint y: 146, endPoint x: 36, endPoint y: 153, distance: 147.2
click at [36, 152] on div "Beta Add Polyline Polyline Name   * Polyline-1 Polyline Name * Polyline Label P…" at bounding box center [136, 434] width 272 height 754
type input "Storm Line"
drag, startPoint x: 109, startPoint y: 303, endPoint x: 111, endPoint y: 313, distance: 10.2
click at [109, 303] on button at bounding box center [112, 301] width 14 height 14
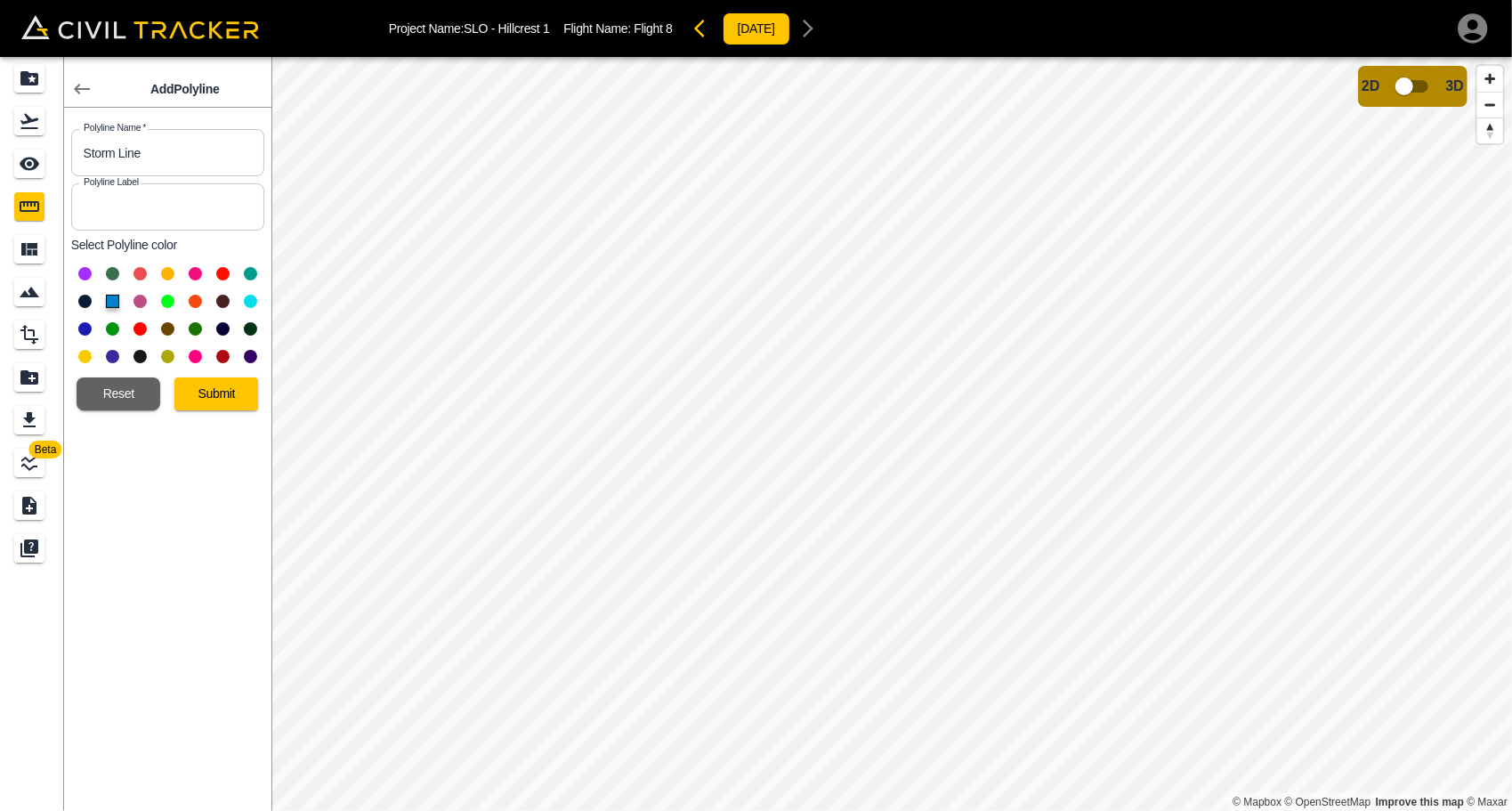
click at [243, 402] on button "Submit" at bounding box center [217, 394] width 83 height 33
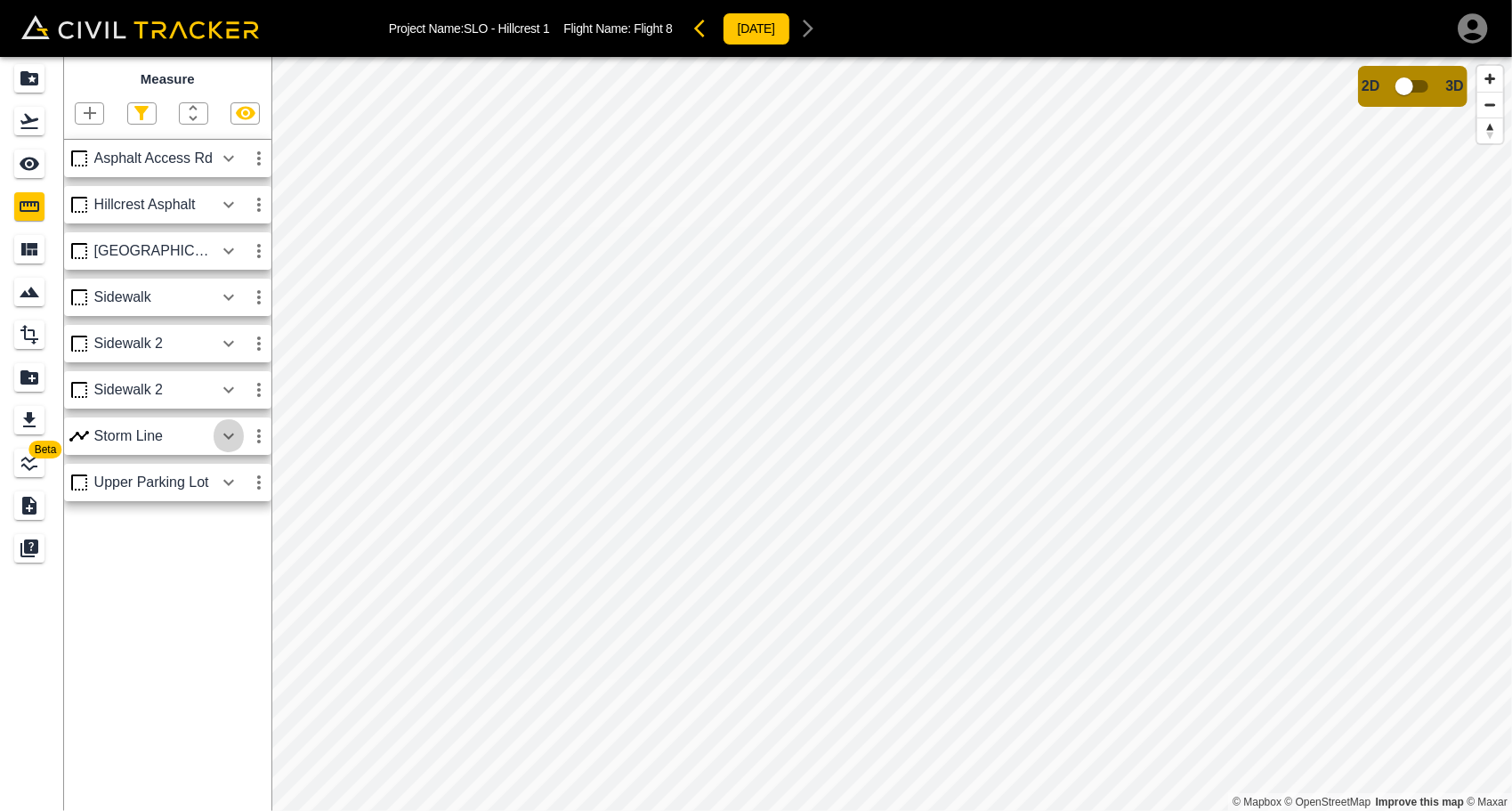
click at [225, 436] on icon "button" at bounding box center [229, 437] width 22 height 22
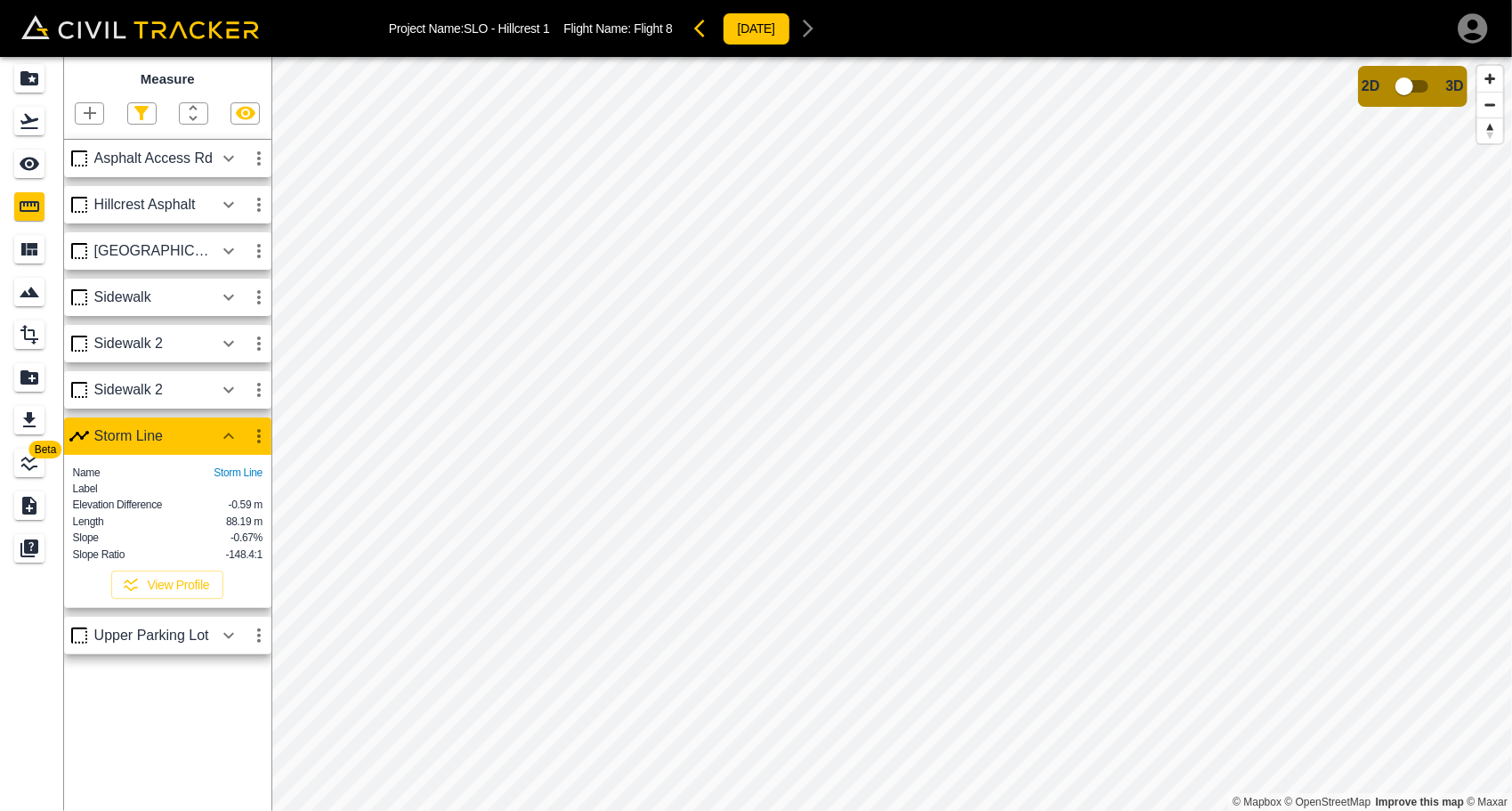
click at [233, 435] on icon "button" at bounding box center [229, 437] width 22 height 22
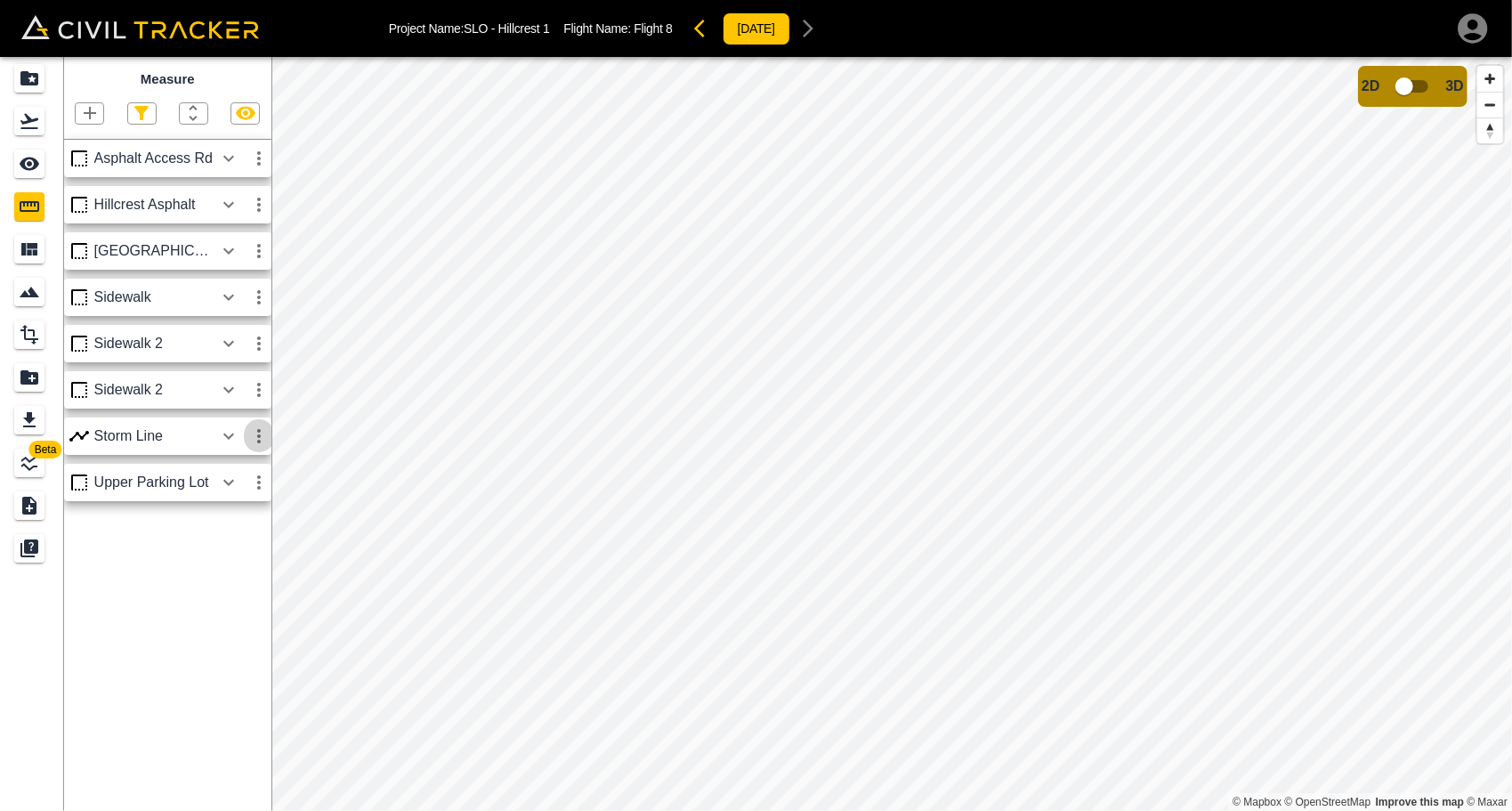
click at [251, 434] on icon "button" at bounding box center [259, 437] width 22 height 22
click at [233, 525] on li "Delete" at bounding box center [217, 532] width 114 height 28
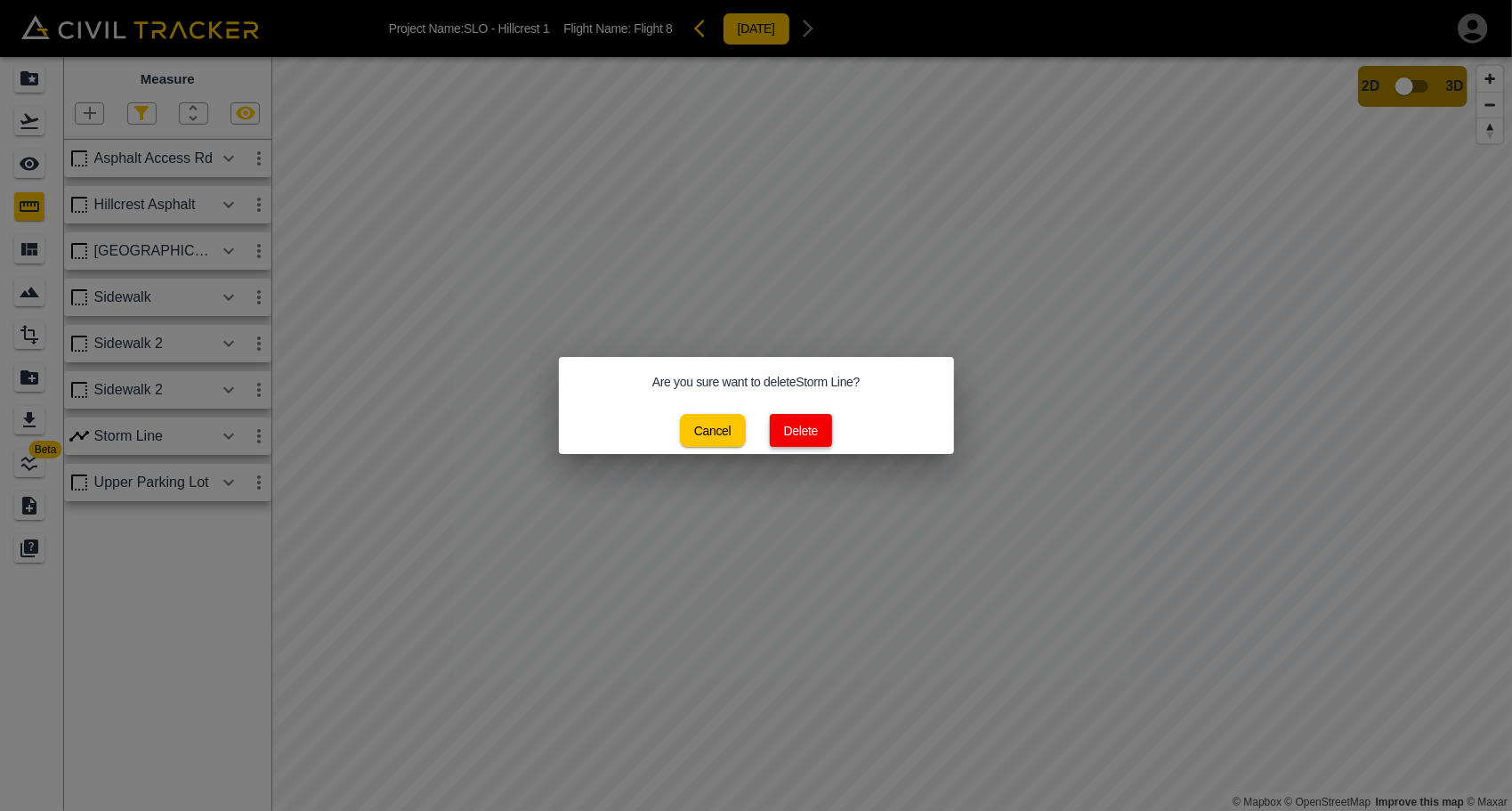
click at [799, 428] on button "Delete" at bounding box center [802, 430] width 63 height 33
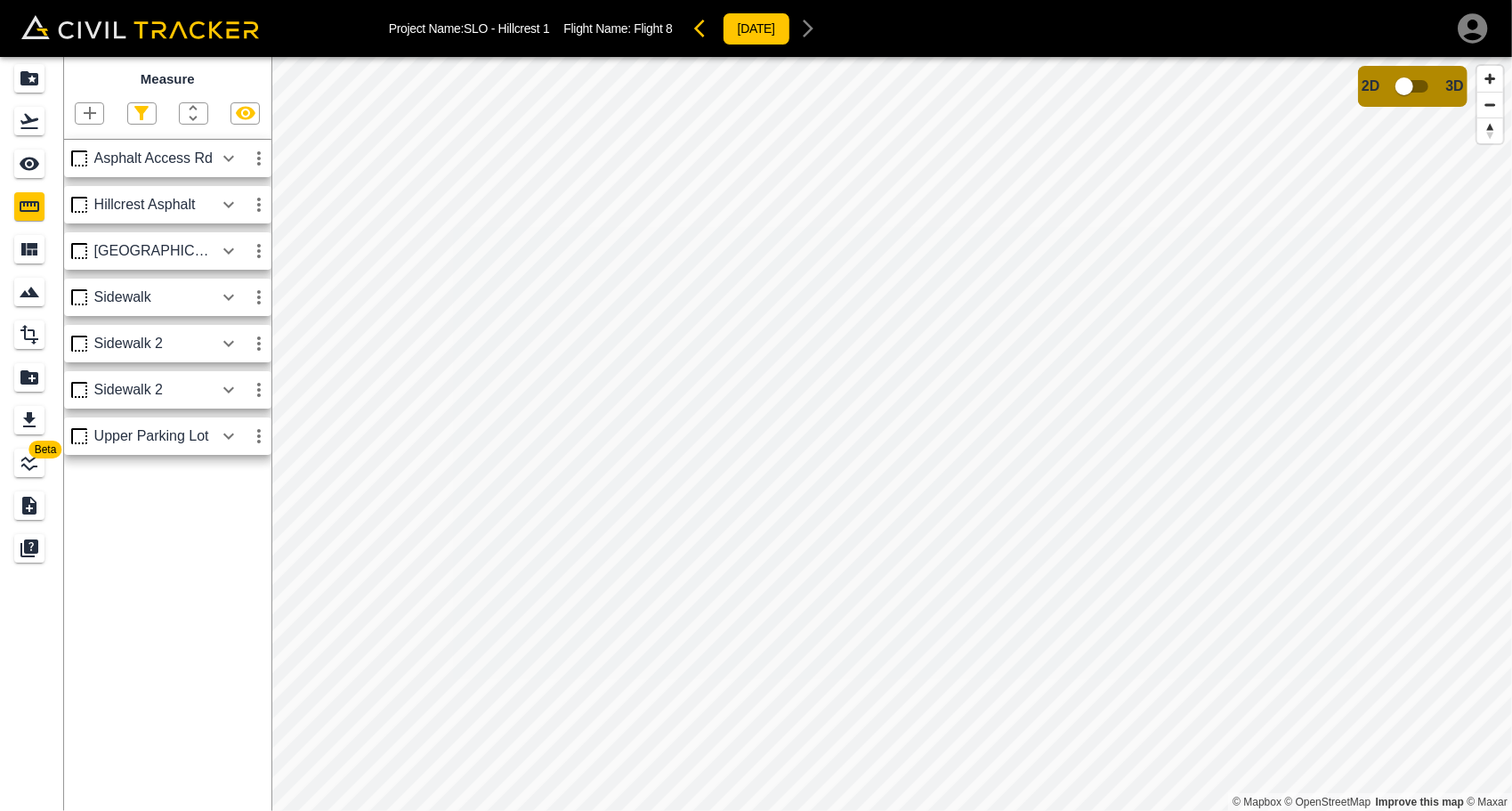
click at [92, 118] on icon "button" at bounding box center [90, 113] width 22 height 22
click at [83, 169] on p "Polyline" at bounding box center [84, 172] width 41 height 14
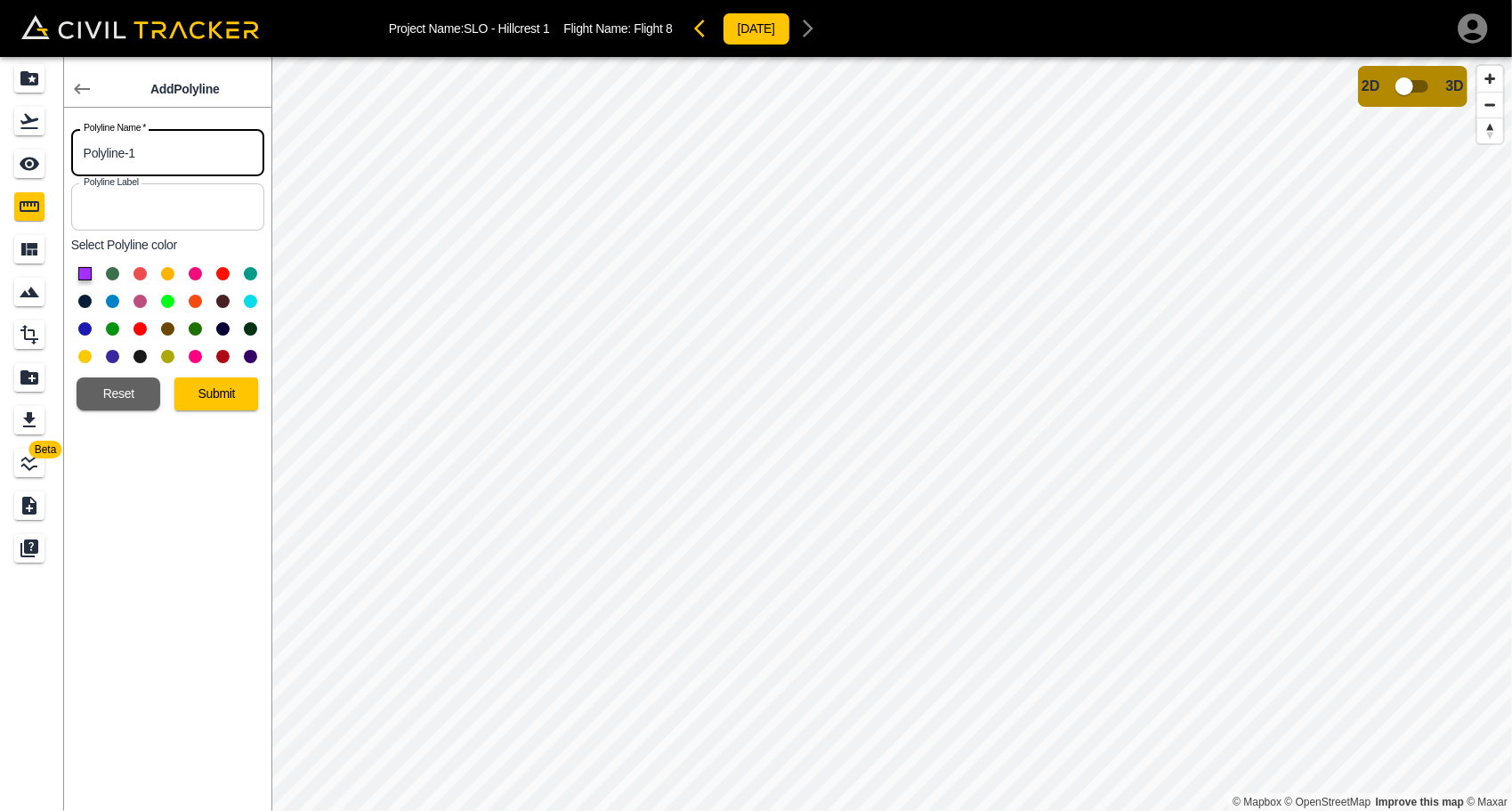
drag, startPoint x: 153, startPoint y: 157, endPoint x: 63, endPoint y: 144, distance: 90.9
click at [64, 144] on div "Polyline Name   * Polyline-1 Polyline Name *" at bounding box center [164, 150] width 200 height 54
type input "Storm Pipe"
click at [115, 299] on button at bounding box center [112, 301] width 14 height 14
click at [238, 382] on button "Submit" at bounding box center [217, 394] width 83 height 33
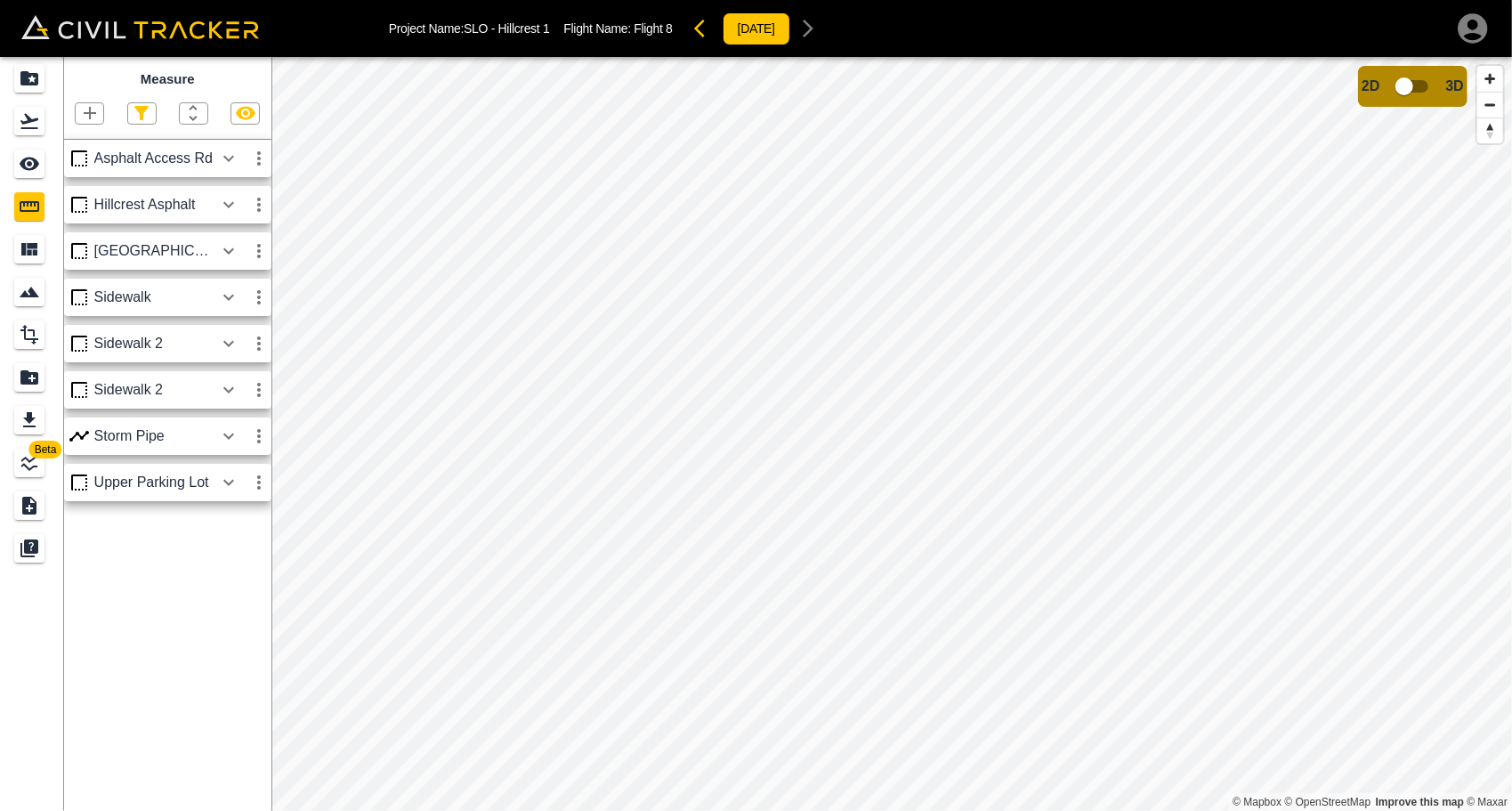
click at [228, 436] on icon "button" at bounding box center [229, 435] width 11 height 6
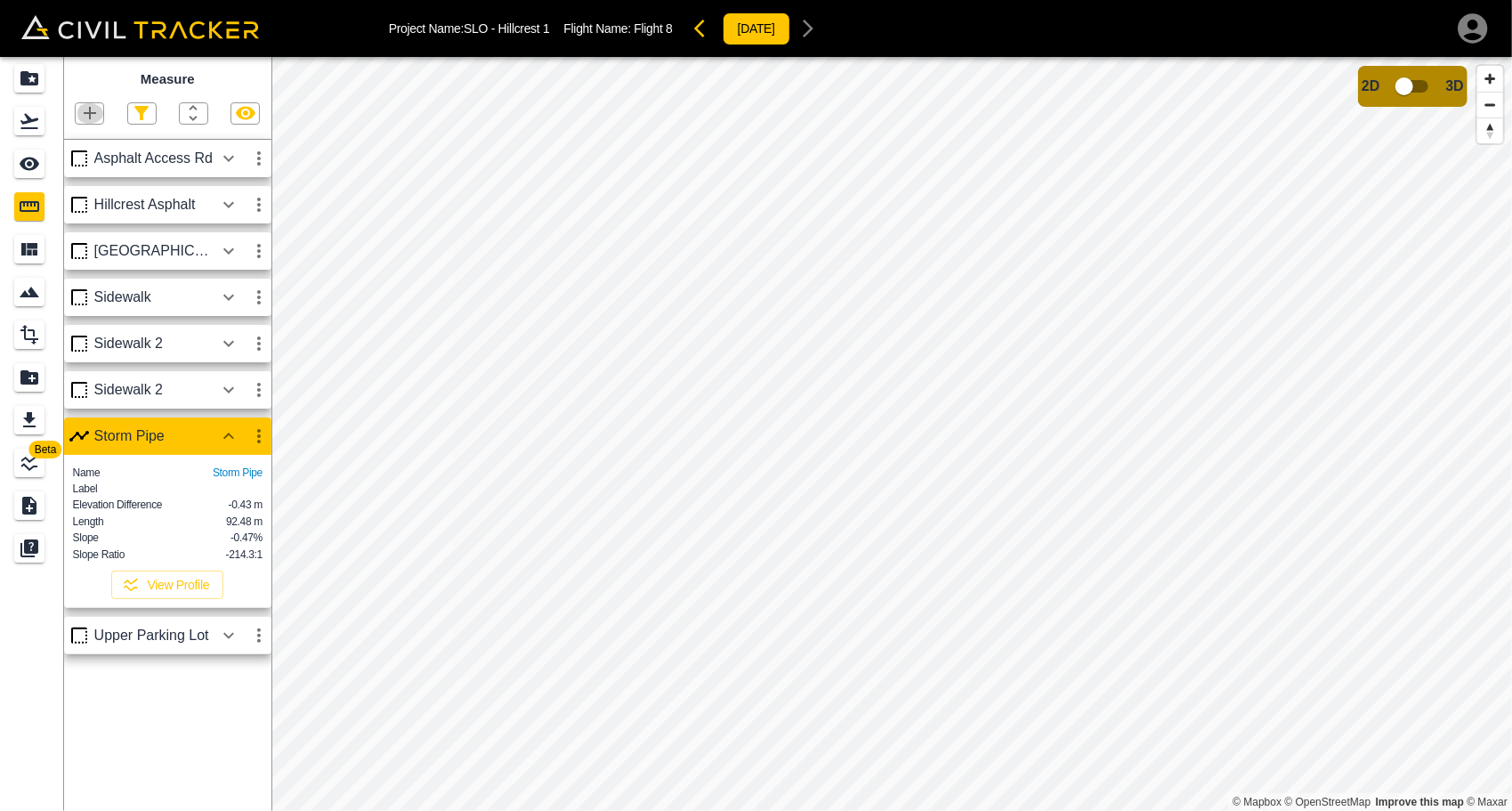
click at [94, 107] on icon "button" at bounding box center [90, 113] width 22 height 22
click at [76, 187] on div "Polygon" at bounding box center [67, 198] width 78 height 35
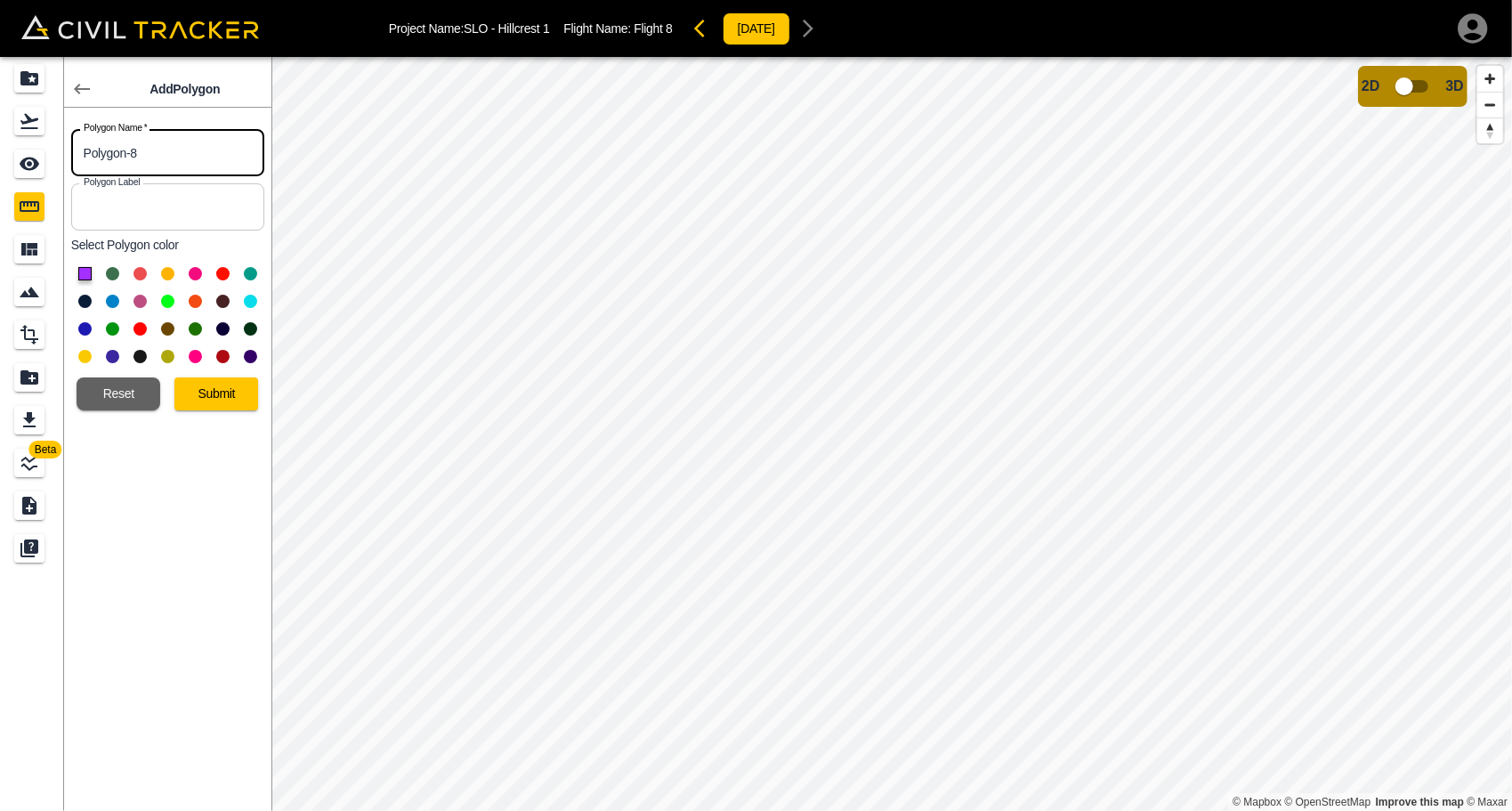
drag, startPoint x: 179, startPoint y: 149, endPoint x: 71, endPoint y: 147, distance: 108.0
click at [72, 147] on input "Polygon-8" at bounding box center [168, 152] width 193 height 47
type input "Rip Rap 1"
click at [82, 350] on button at bounding box center [84, 356] width 14 height 14
click at [226, 394] on button "Submit" at bounding box center [217, 394] width 83 height 33
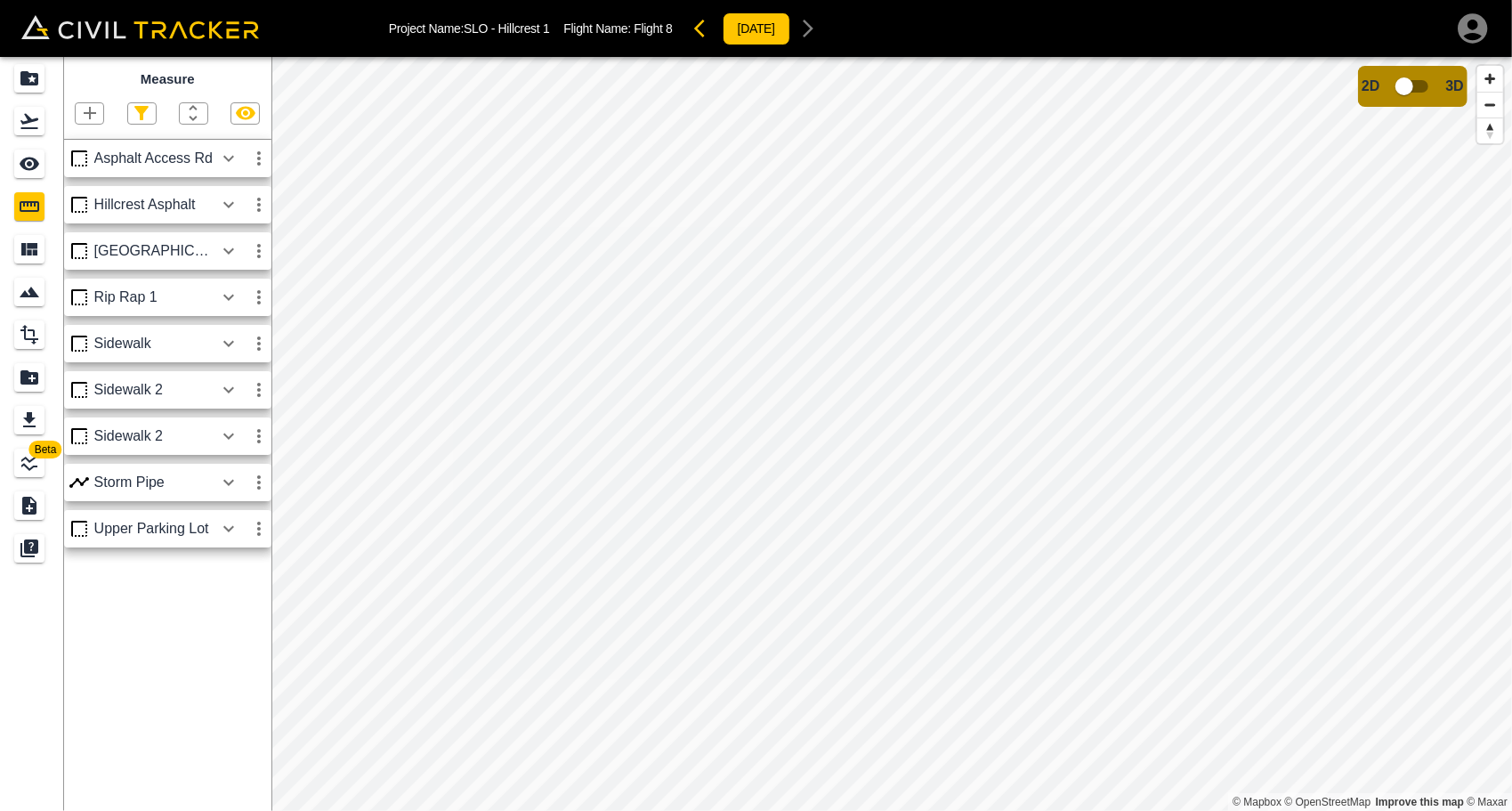
click at [91, 111] on icon "button" at bounding box center [90, 113] width 22 height 22
click at [91, 194] on p "Polygon" at bounding box center [85, 198] width 43 height 14
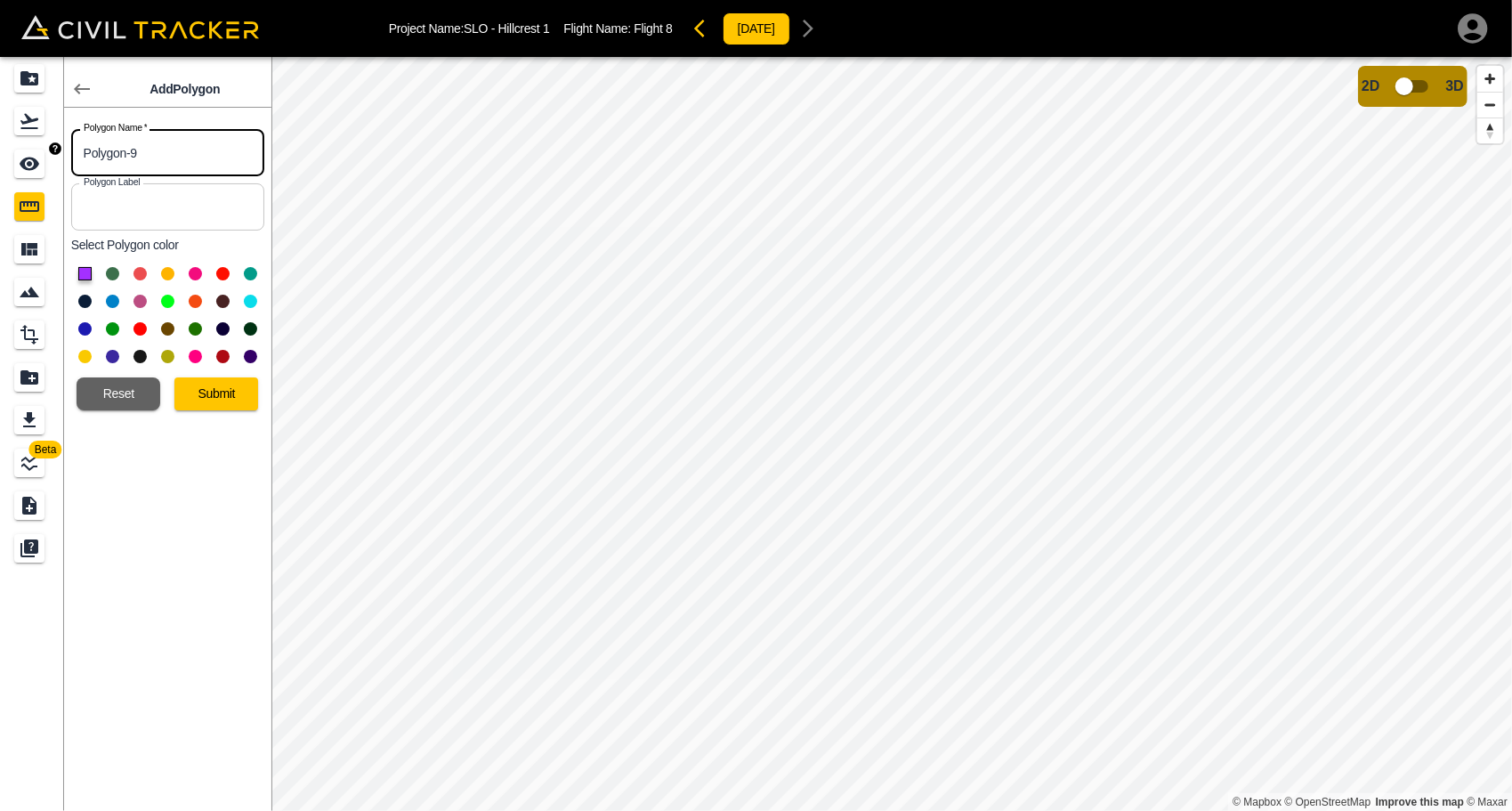
drag, startPoint x: 169, startPoint y: 153, endPoint x: 21, endPoint y: 150, distance: 148.0
click at [21, 150] on div "Beta Add Polygon Polygon Name   * Polygon-9 Polygon Name * Polygon Label Polygo…" at bounding box center [136, 434] width 272 height 754
type input "Rip Rap 2"
click at [82, 355] on button at bounding box center [84, 356] width 14 height 14
drag, startPoint x: 226, startPoint y: 390, endPoint x: 242, endPoint y: 401, distance: 19.4
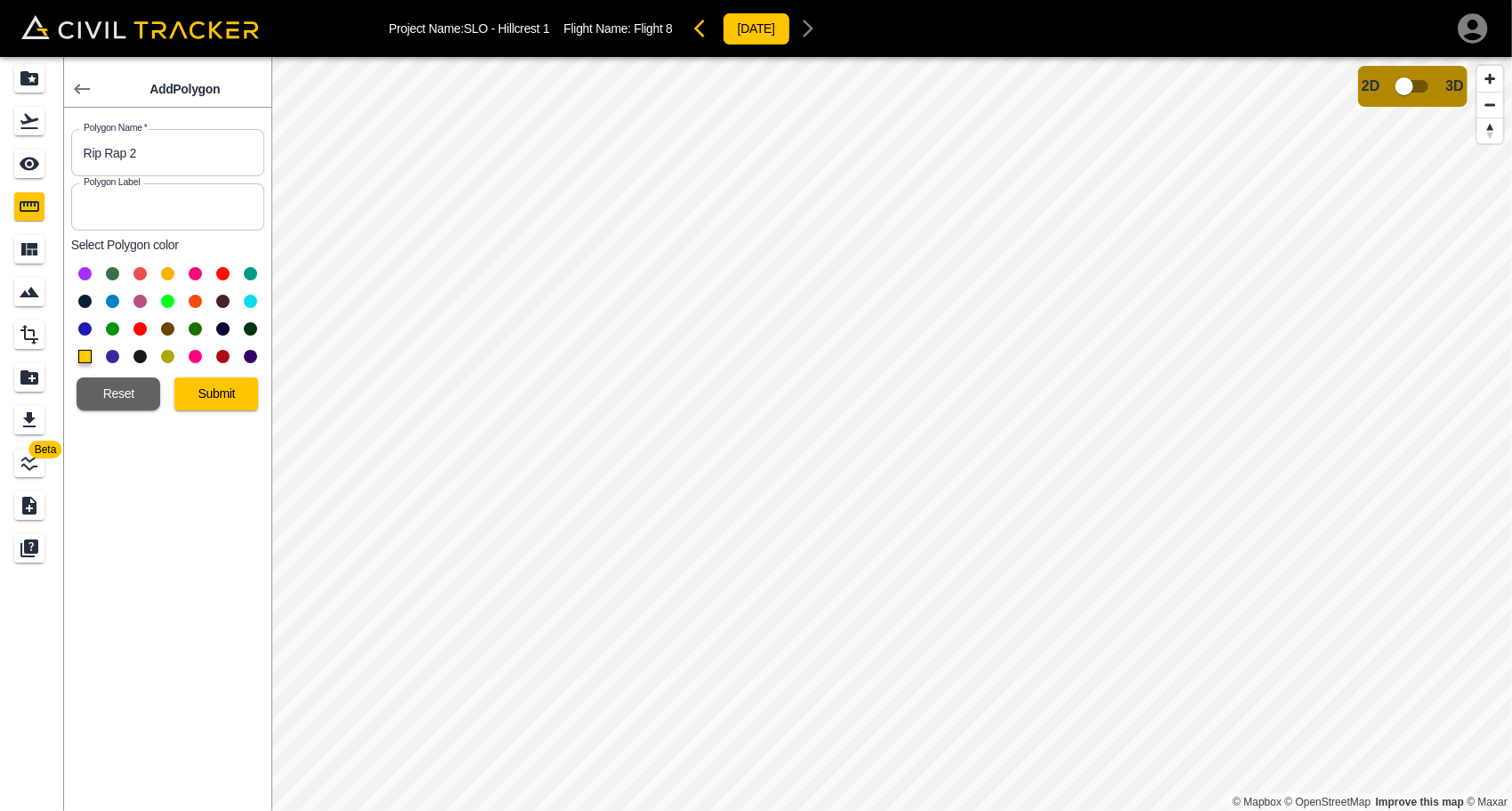
click at [226, 389] on button "Submit" at bounding box center [217, 394] width 83 height 33
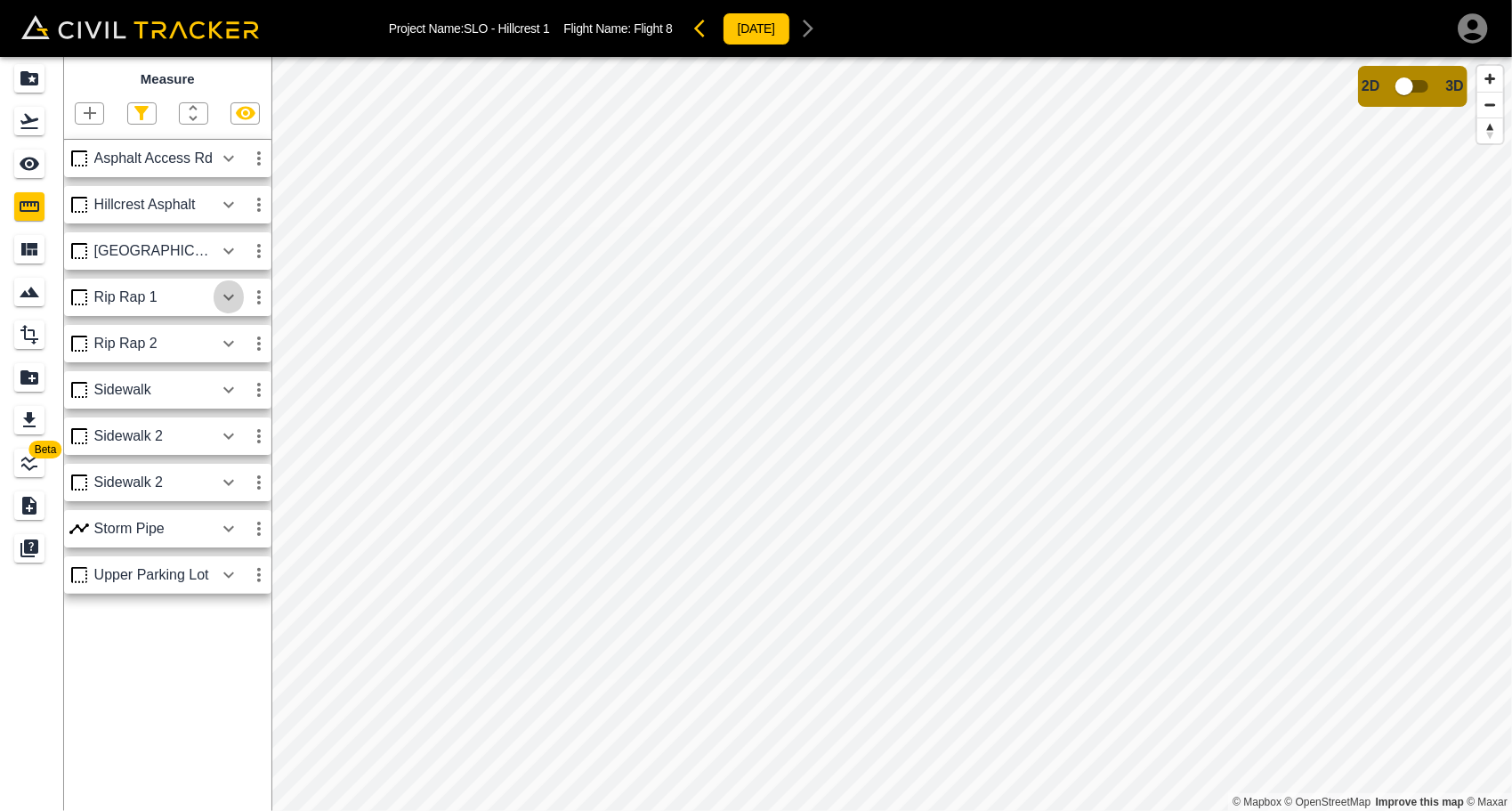
click at [223, 303] on icon "button" at bounding box center [229, 297] width 22 height 22
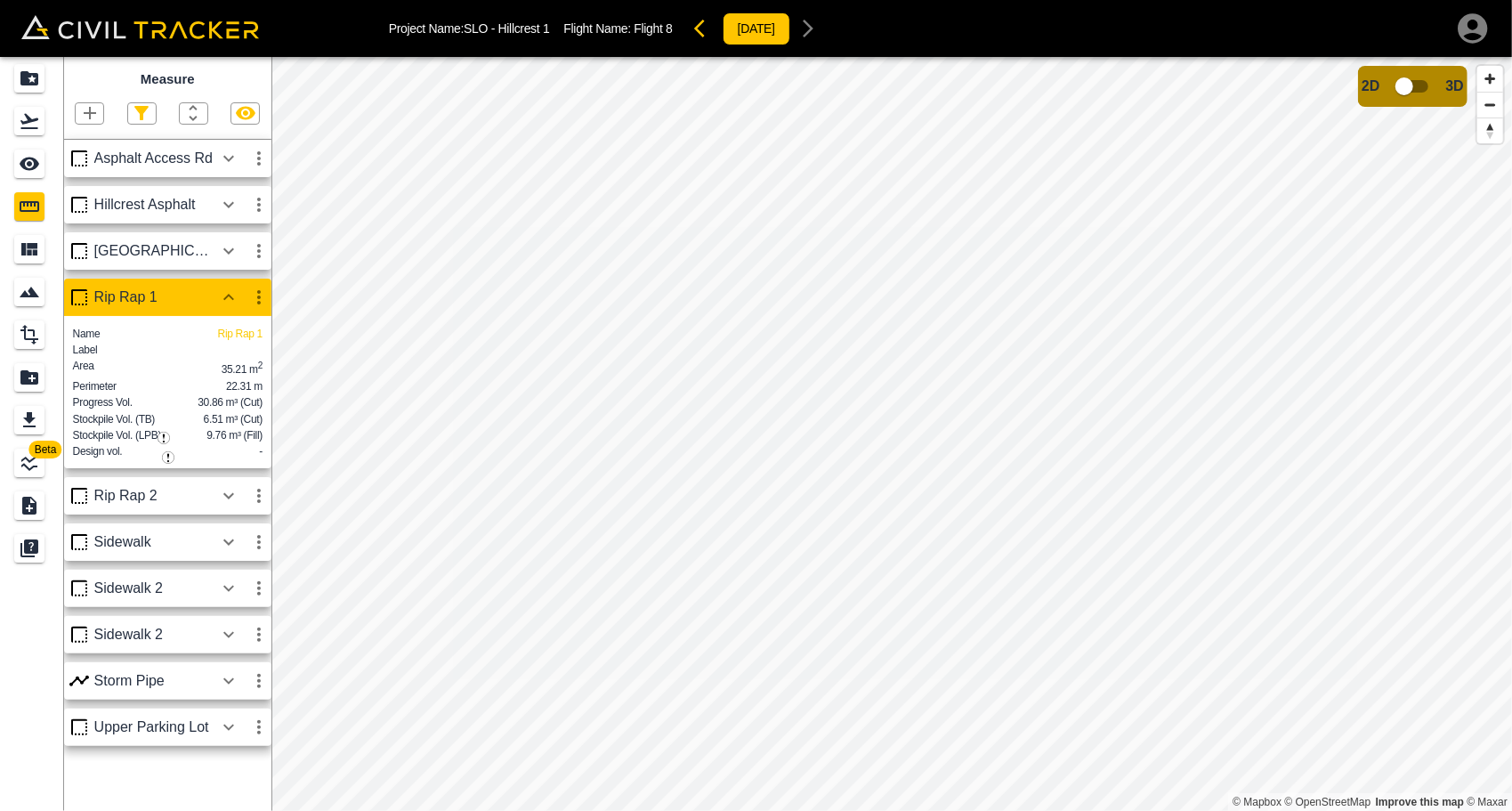
click at [231, 507] on icon "button" at bounding box center [229, 496] width 22 height 22
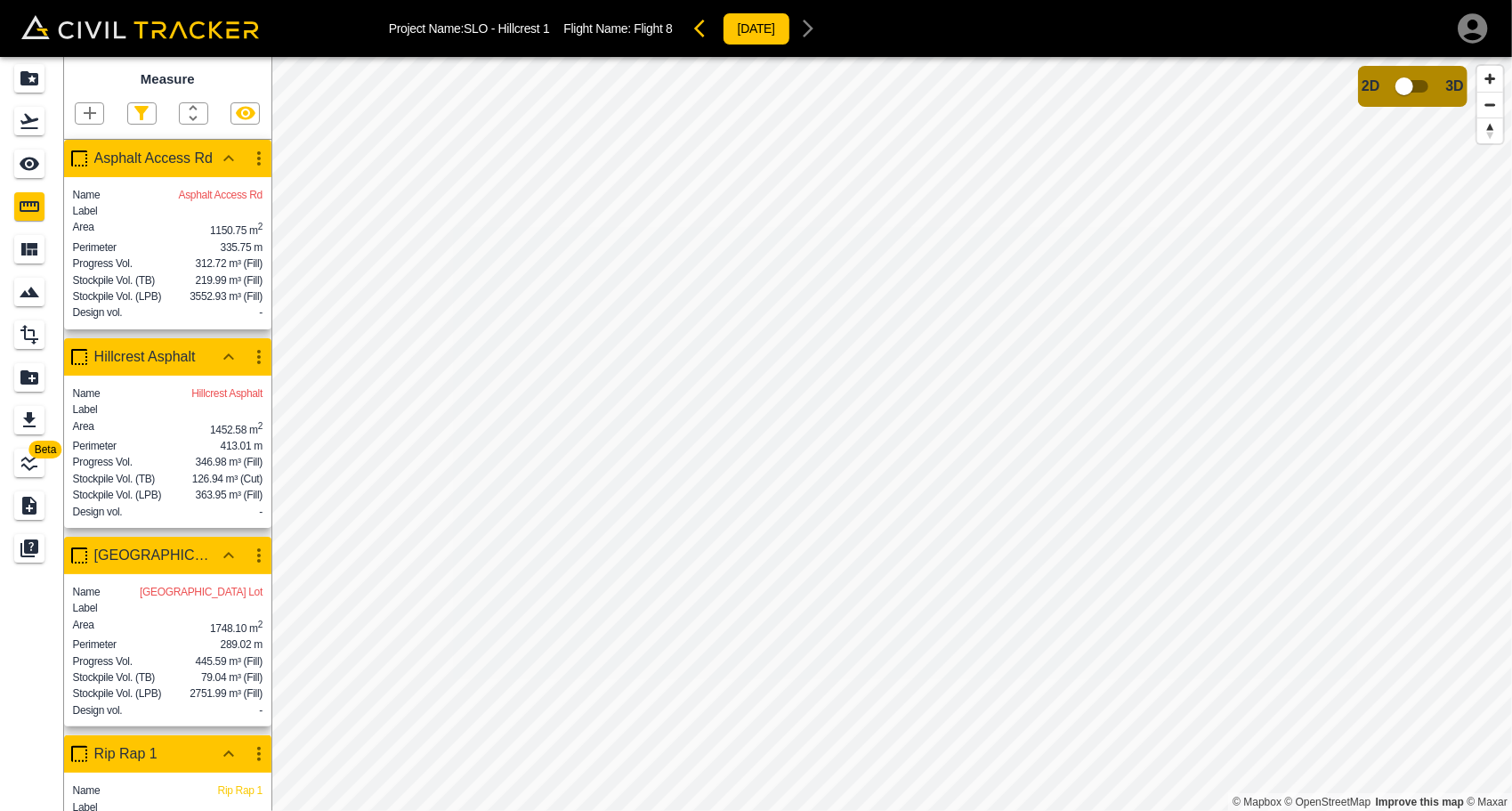
click at [233, 164] on icon "button" at bounding box center [229, 159] width 22 height 22
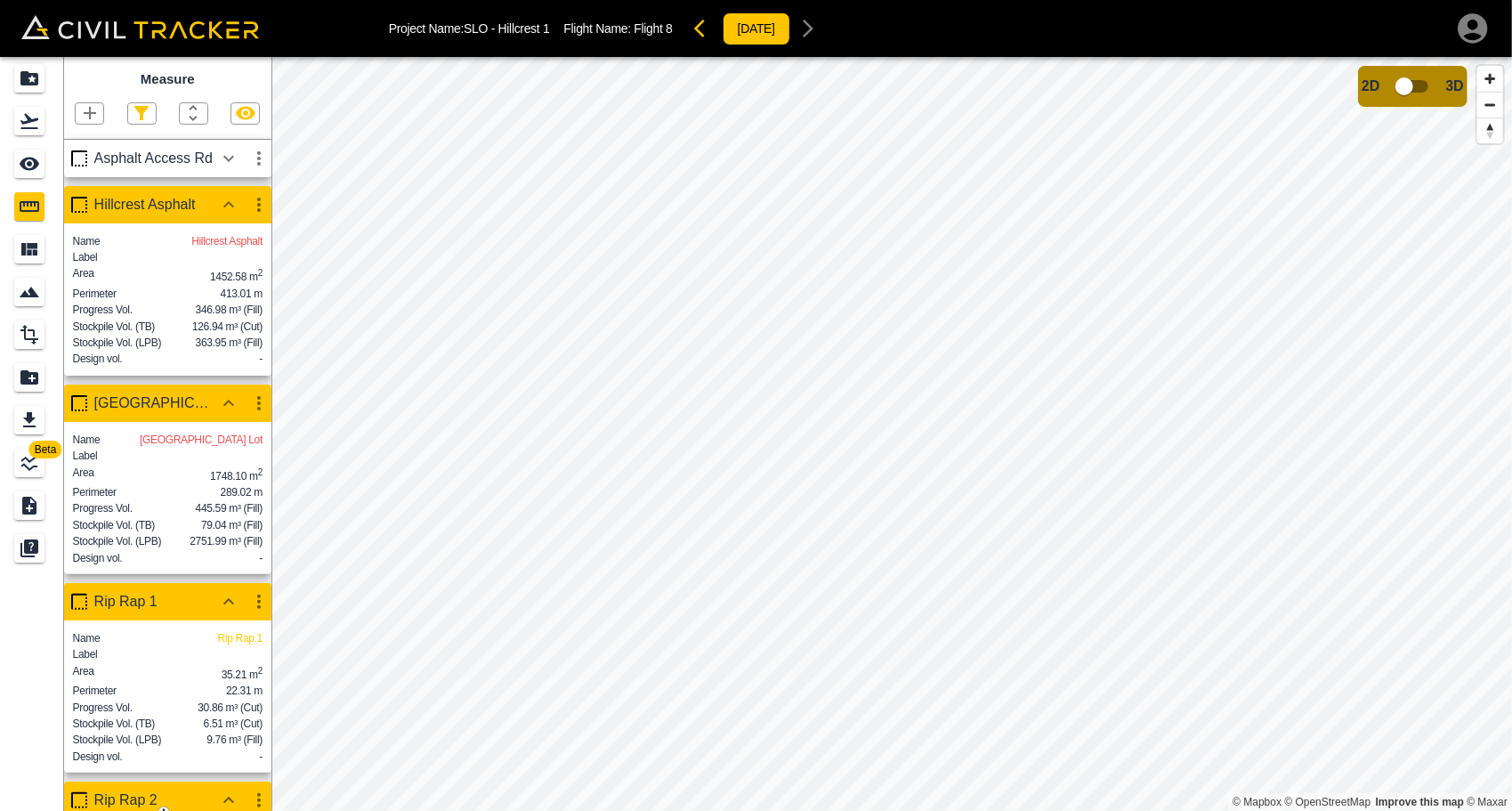
click at [230, 196] on icon "button" at bounding box center [229, 205] width 22 height 22
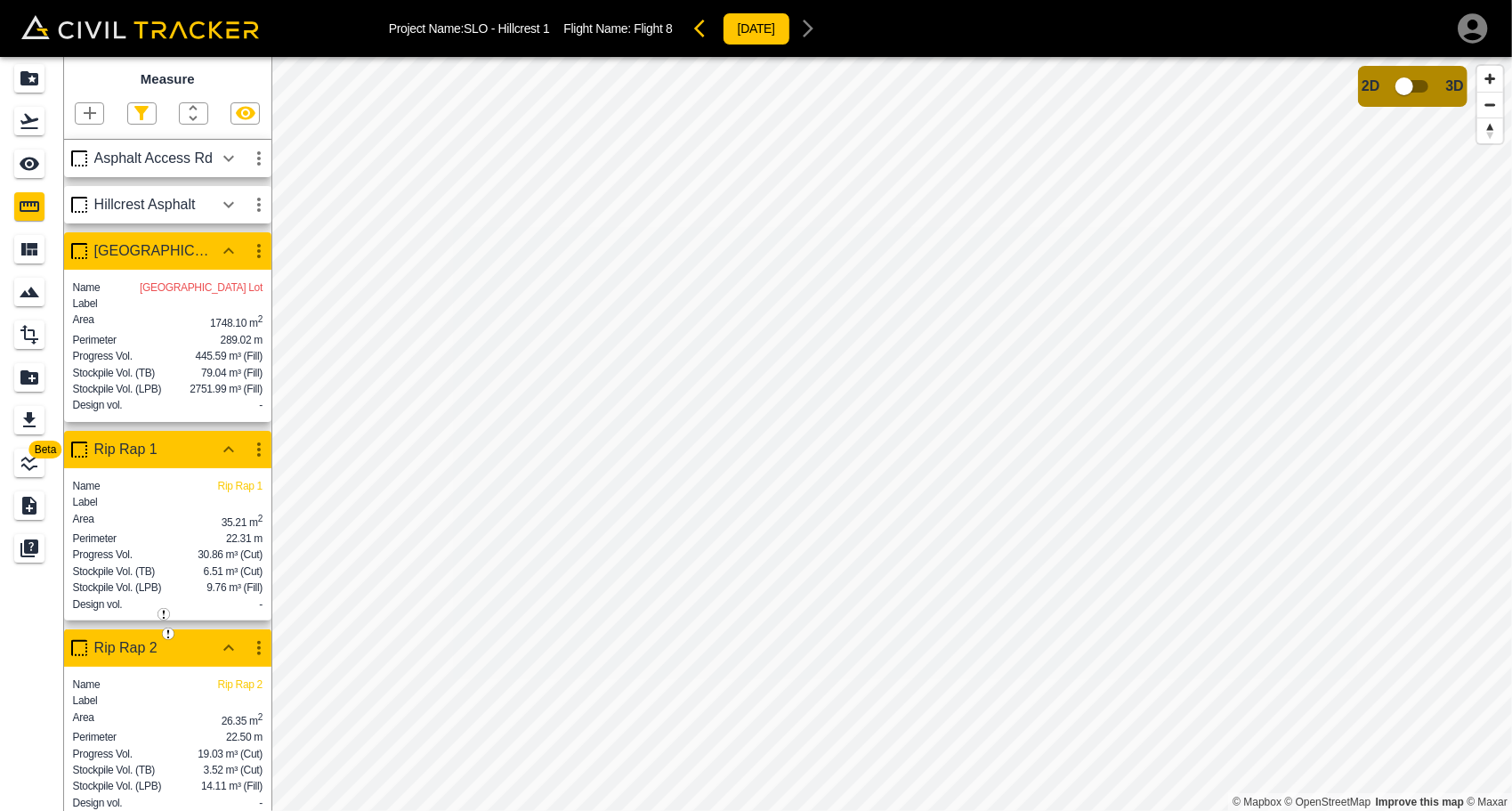
click at [231, 254] on icon "button" at bounding box center [229, 251] width 22 height 22
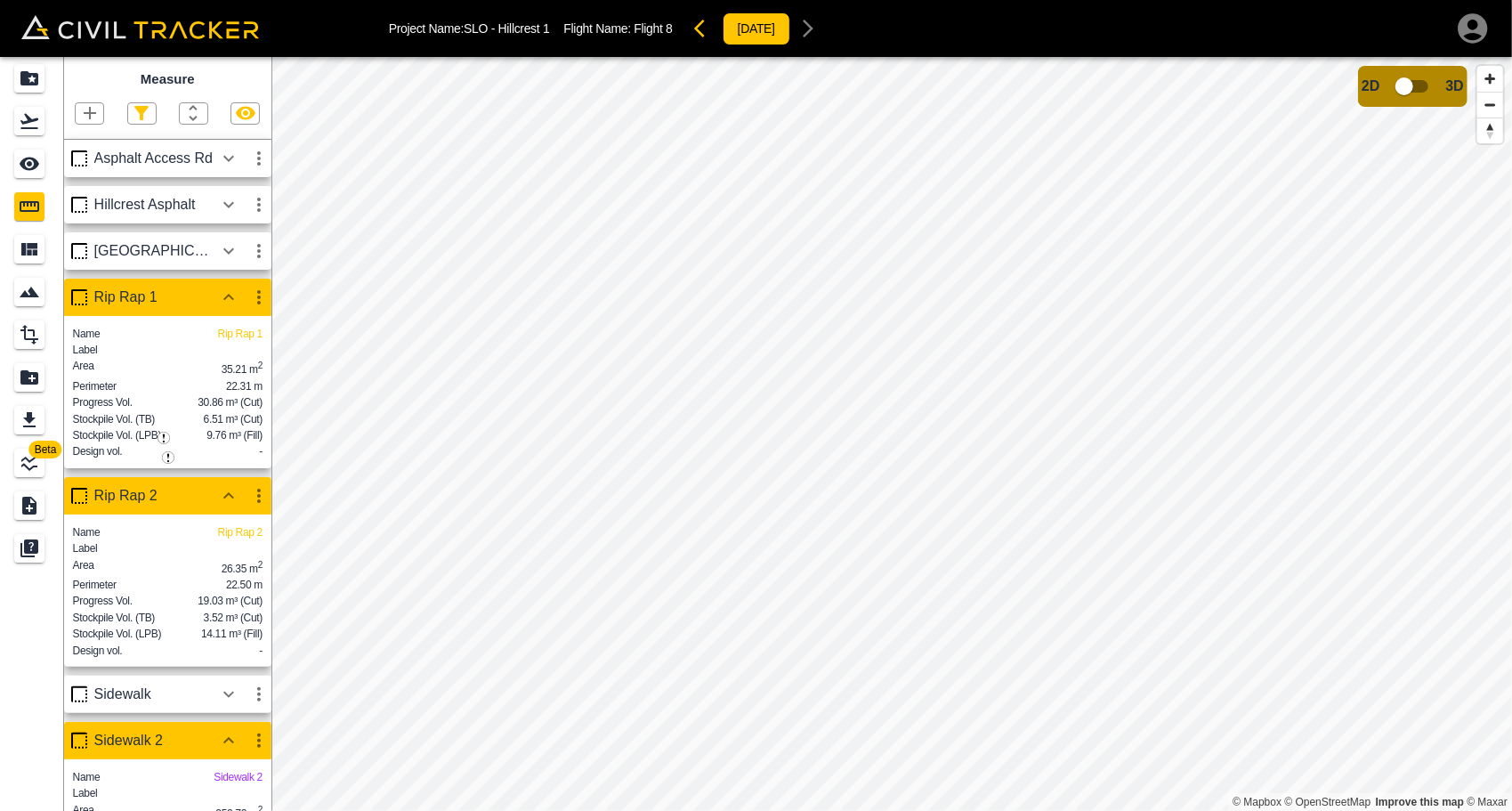
click at [225, 303] on icon "button" at bounding box center [229, 297] width 22 height 22
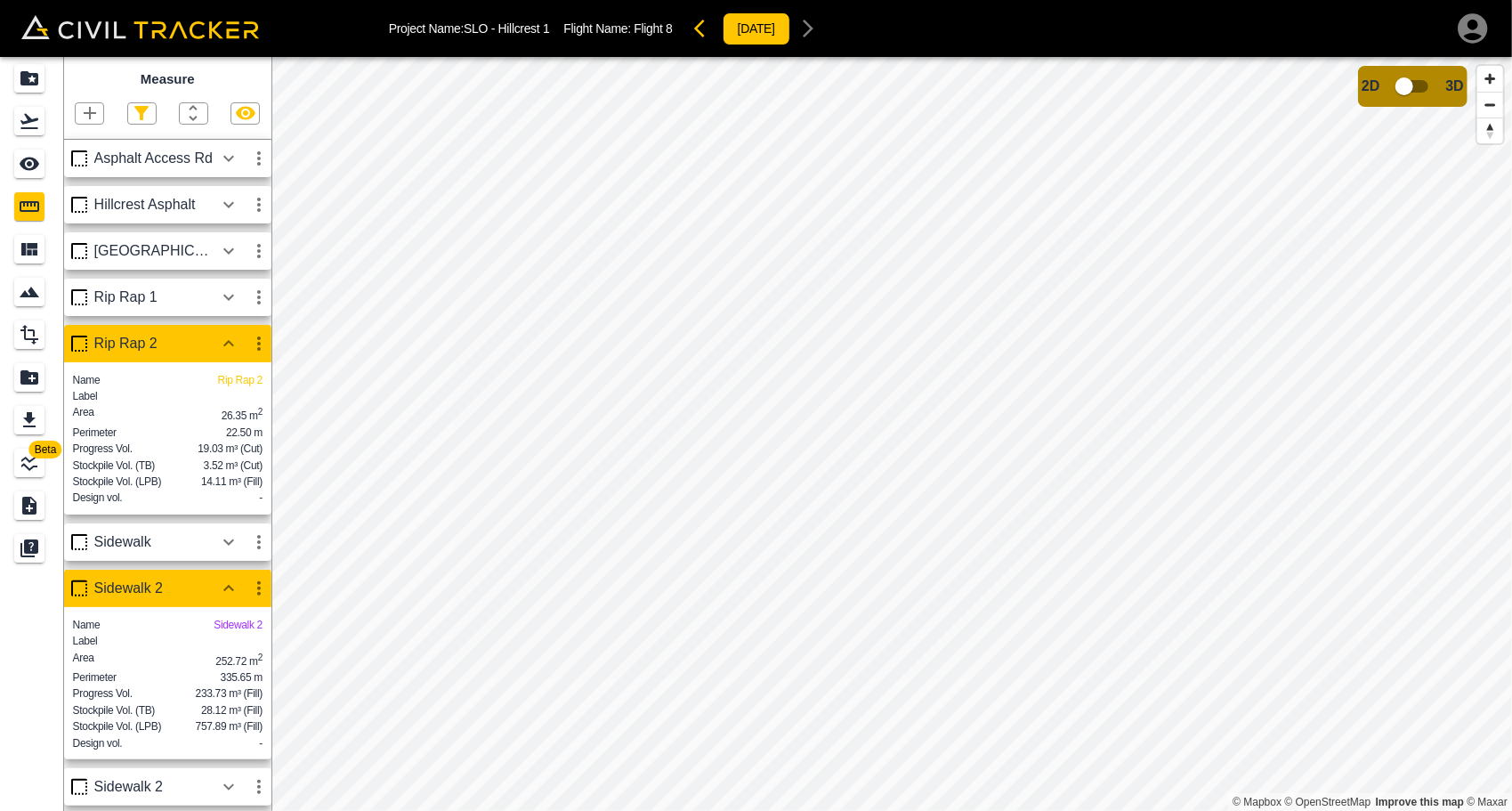
click at [227, 349] on icon "button" at bounding box center [229, 343] width 22 height 22
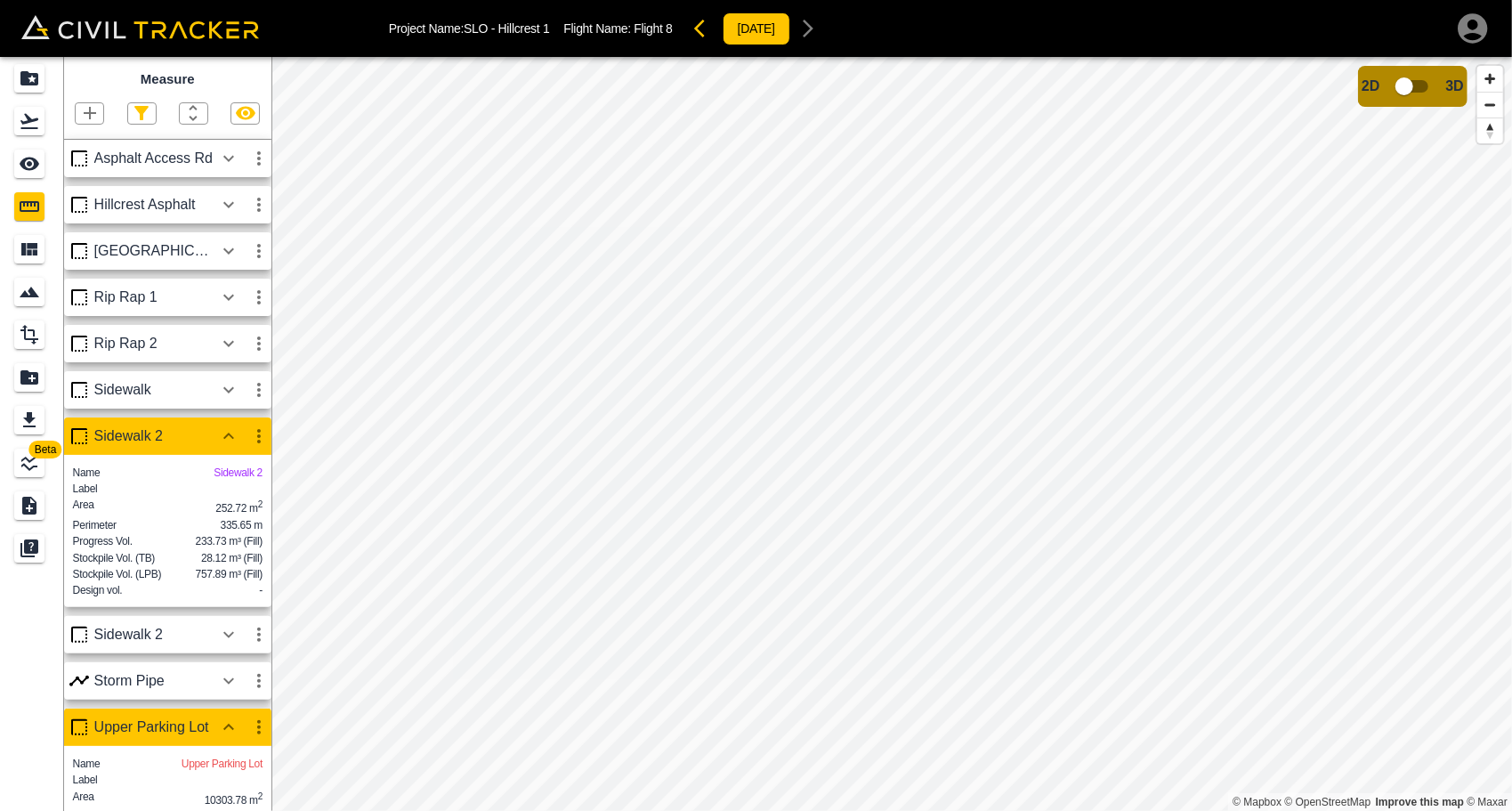
click at [230, 438] on icon "button" at bounding box center [229, 437] width 22 height 22
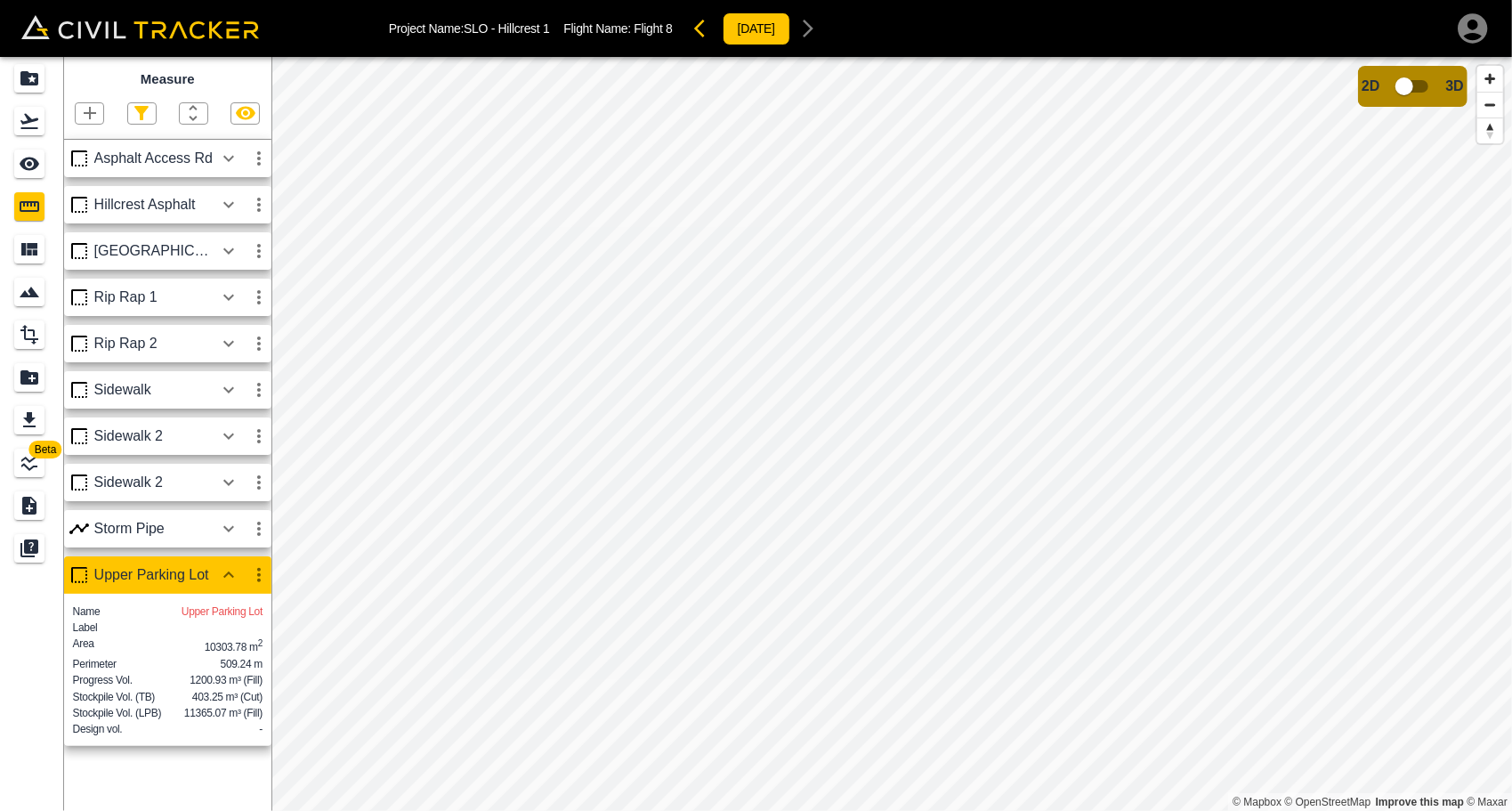
click at [228, 567] on icon "button" at bounding box center [229, 575] width 22 height 22
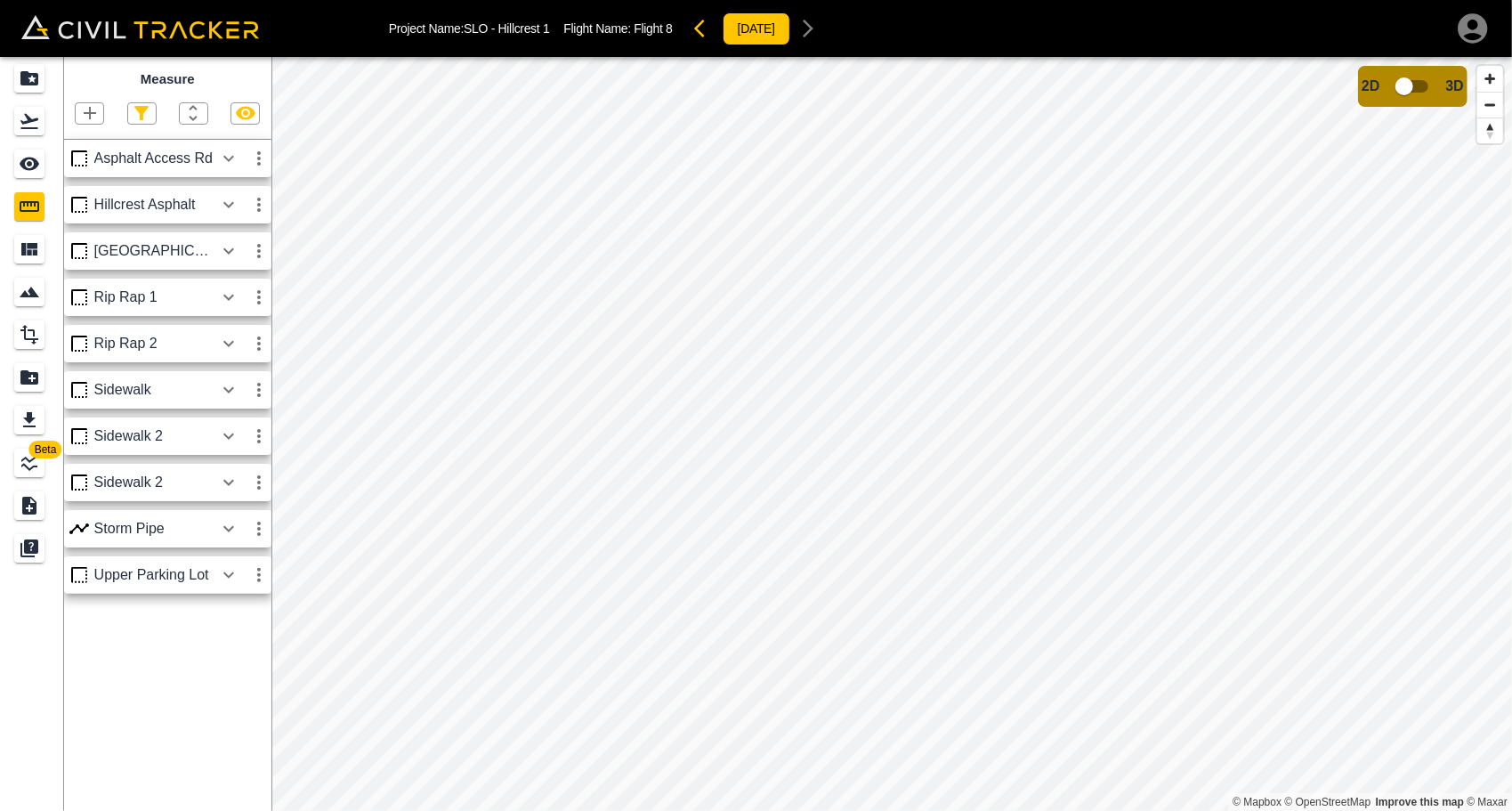
click at [225, 439] on icon "button" at bounding box center [229, 437] width 22 height 22
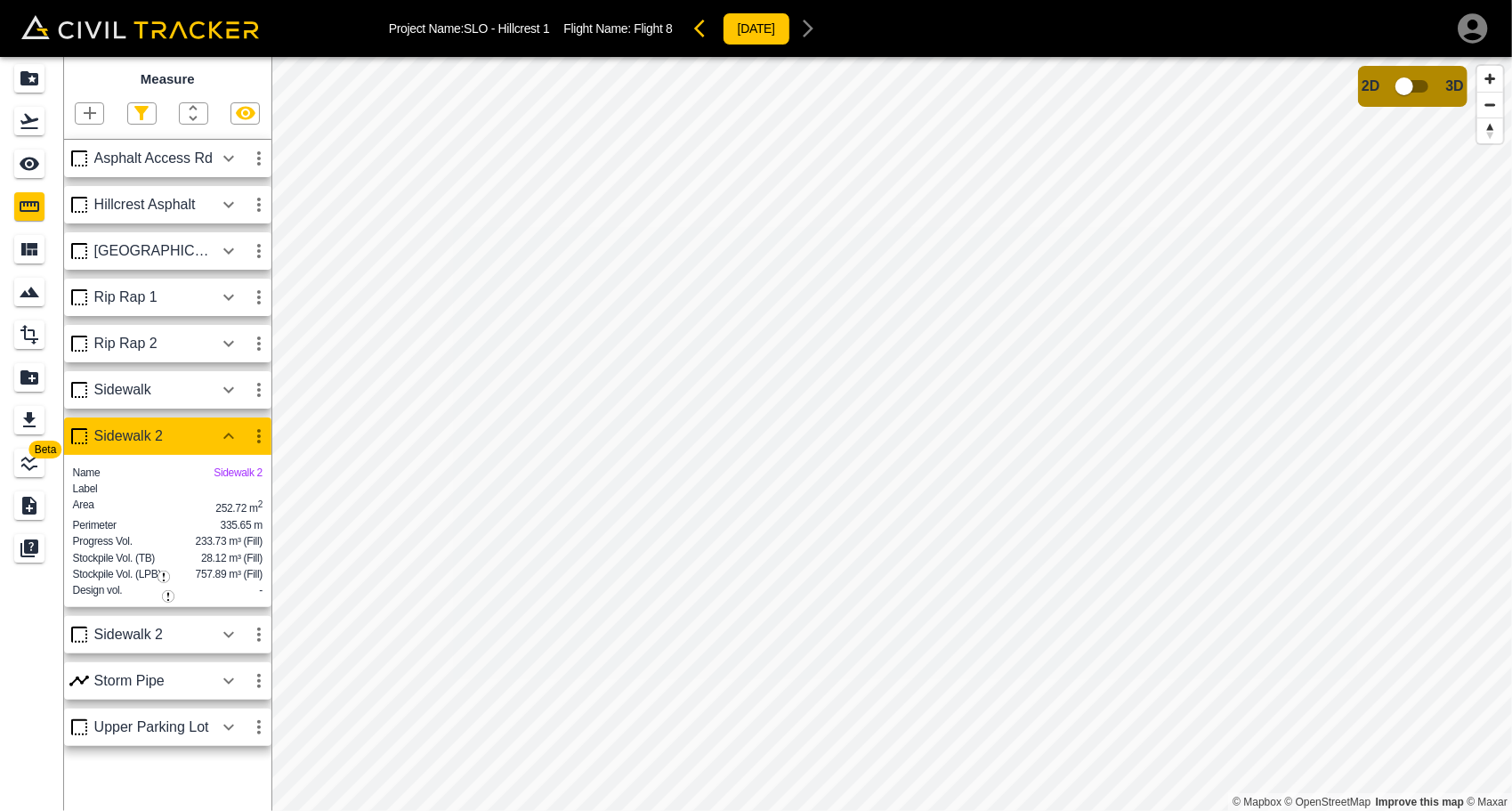
click at [207, 507] on div "Area 252.72 m 2" at bounding box center [168, 506] width 189 height 20
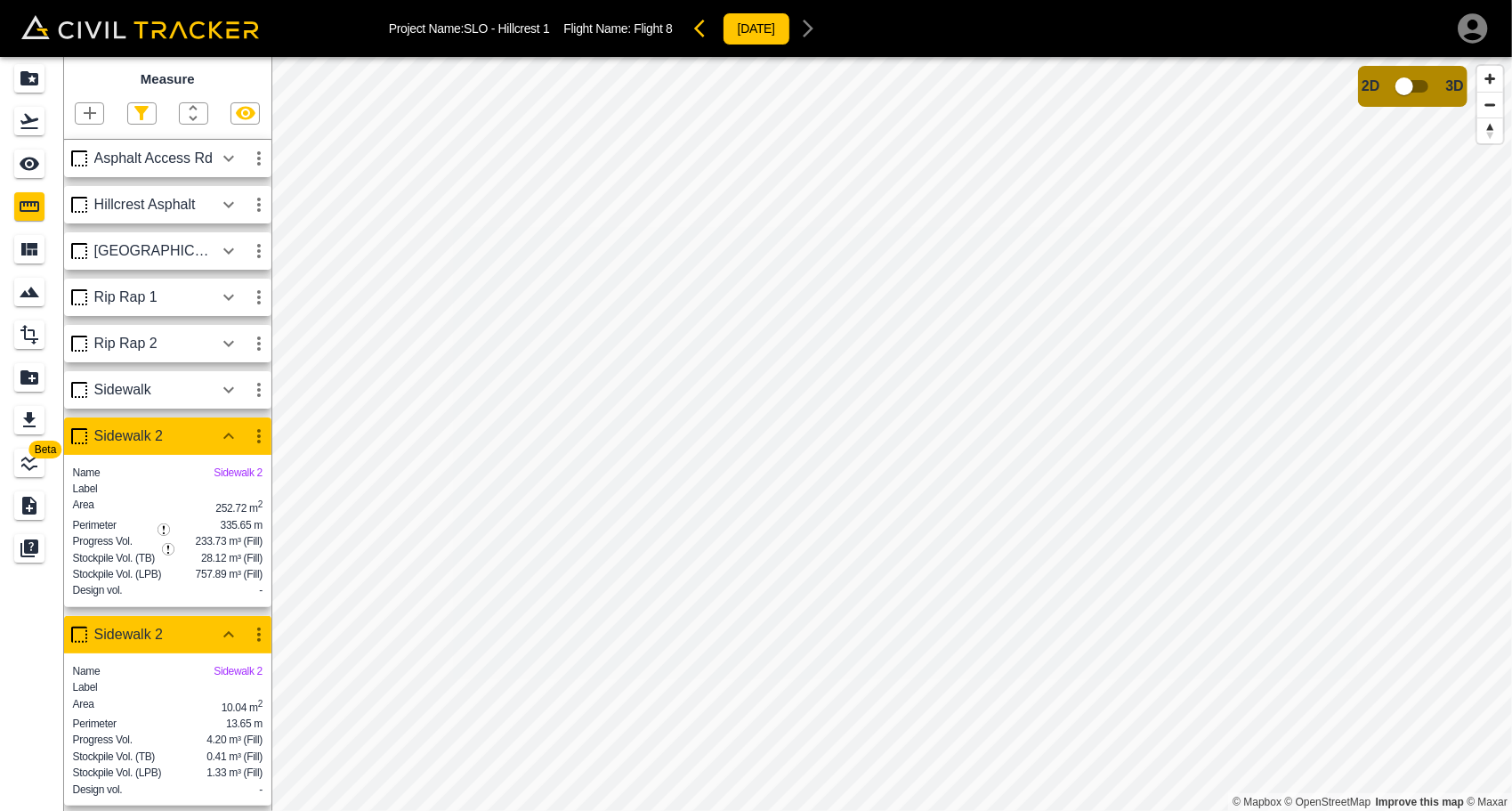
scroll to position [89, 0]
